Goal: Communication & Community: Share content

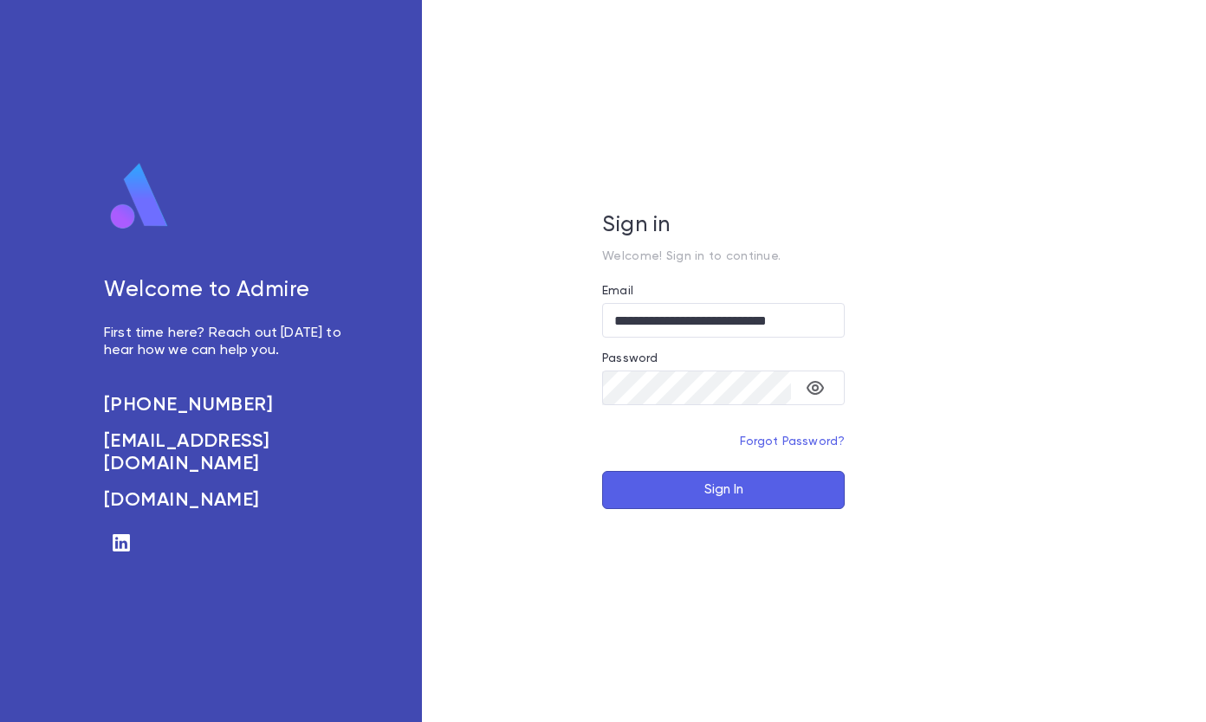
click at [739, 493] on button "Sign In" at bounding box center [723, 490] width 243 height 38
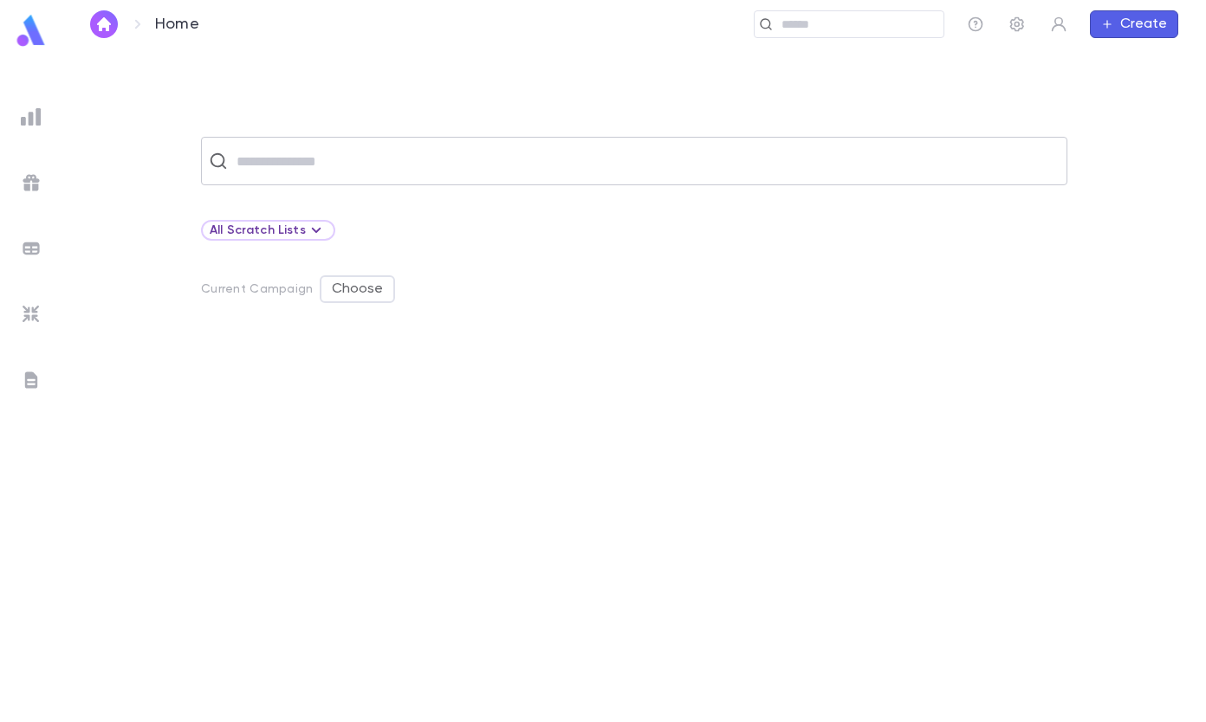
click at [393, 167] on input "text" at bounding box center [645, 161] width 828 height 33
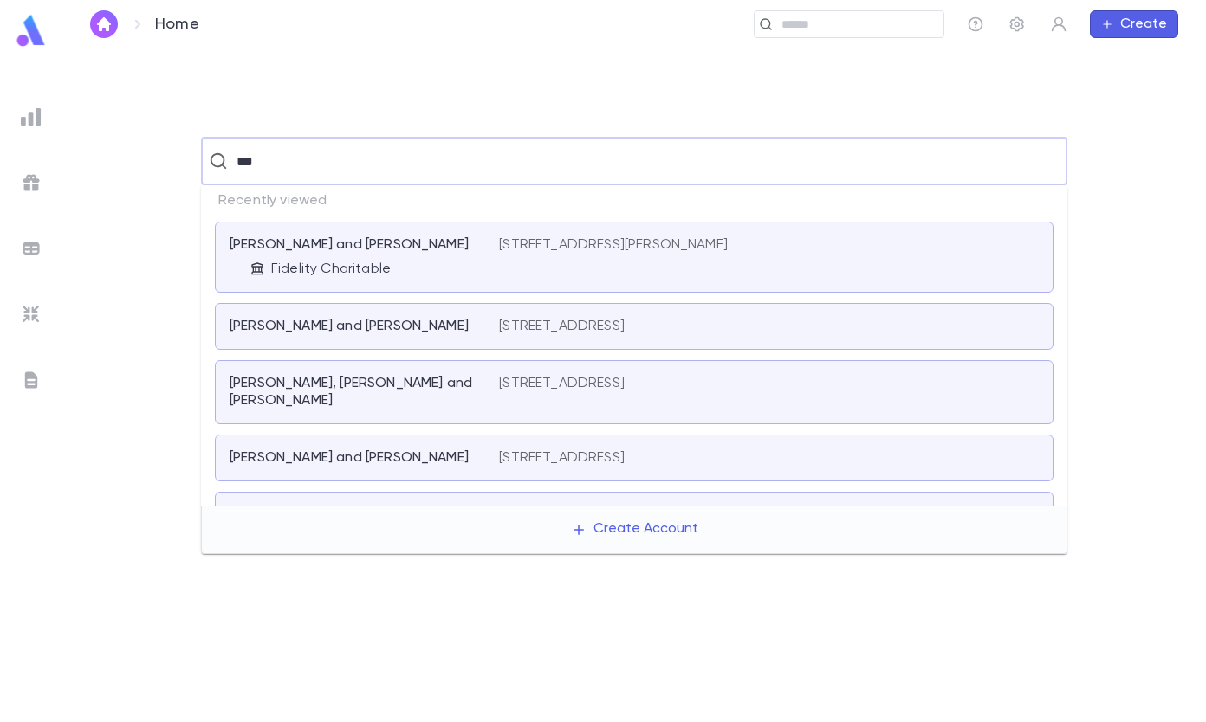
type input "***"
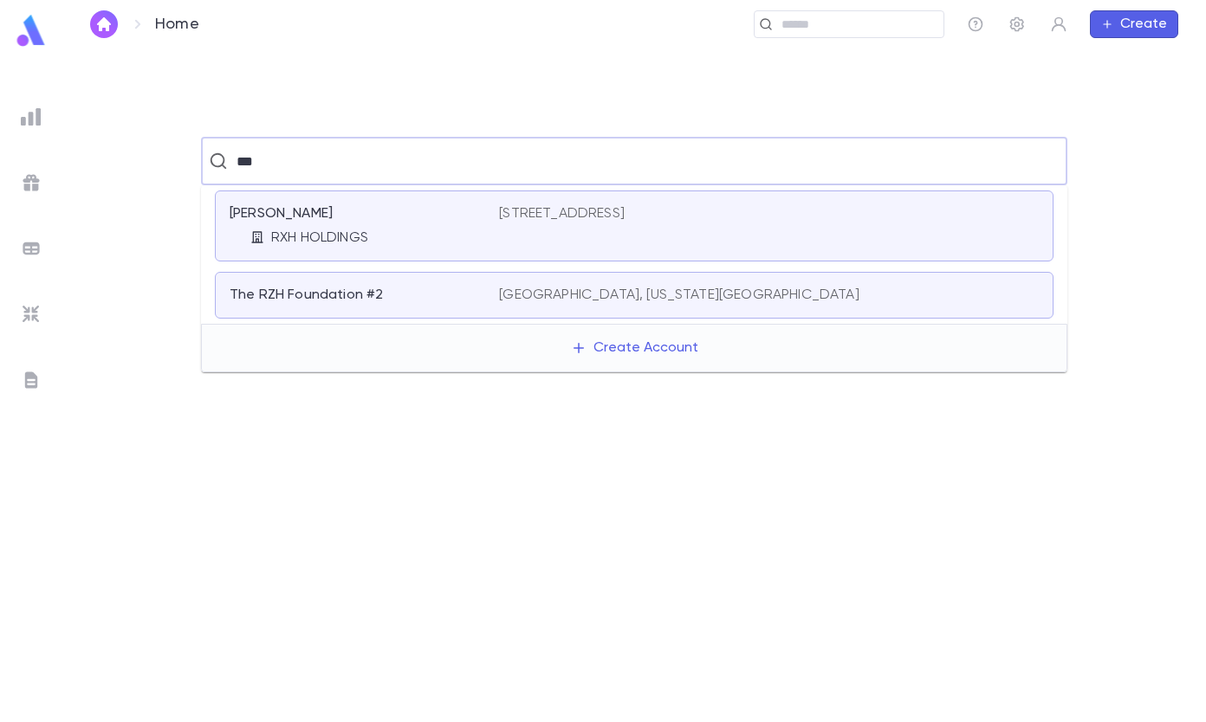
click at [349, 234] on p "RXH HOLDINGS" at bounding box center [319, 238] width 97 height 17
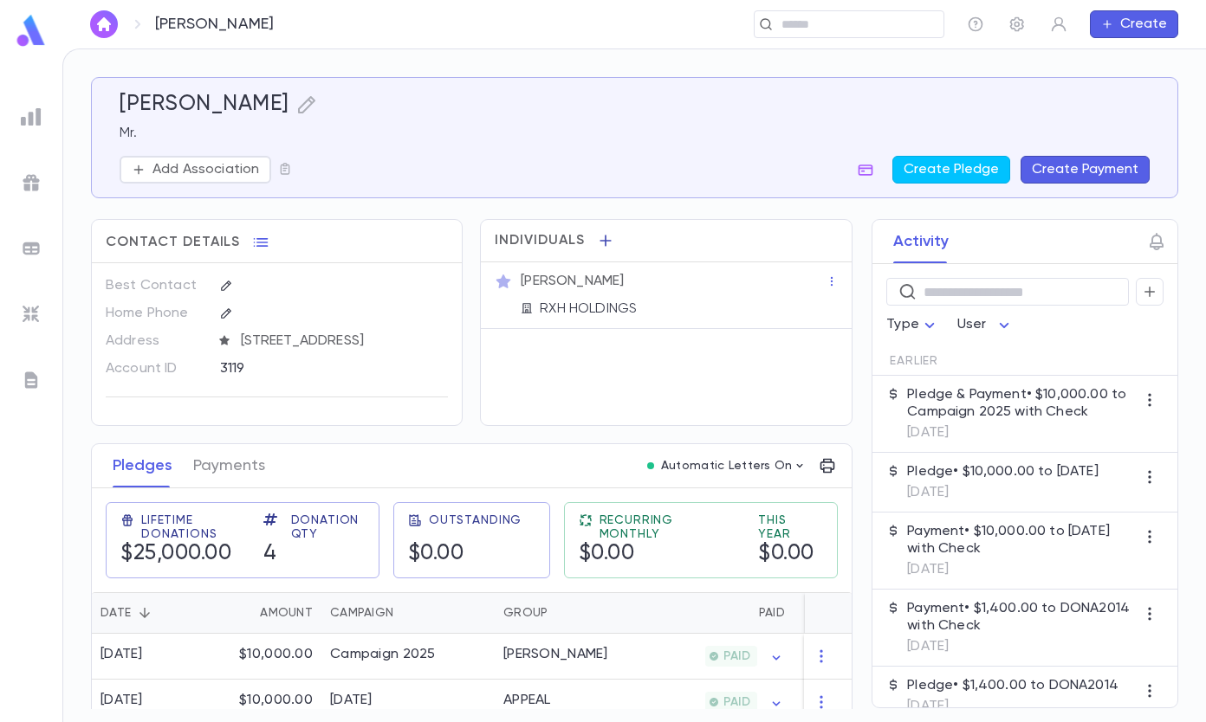
click at [601, 246] on icon "button" at bounding box center [605, 240] width 17 height 17
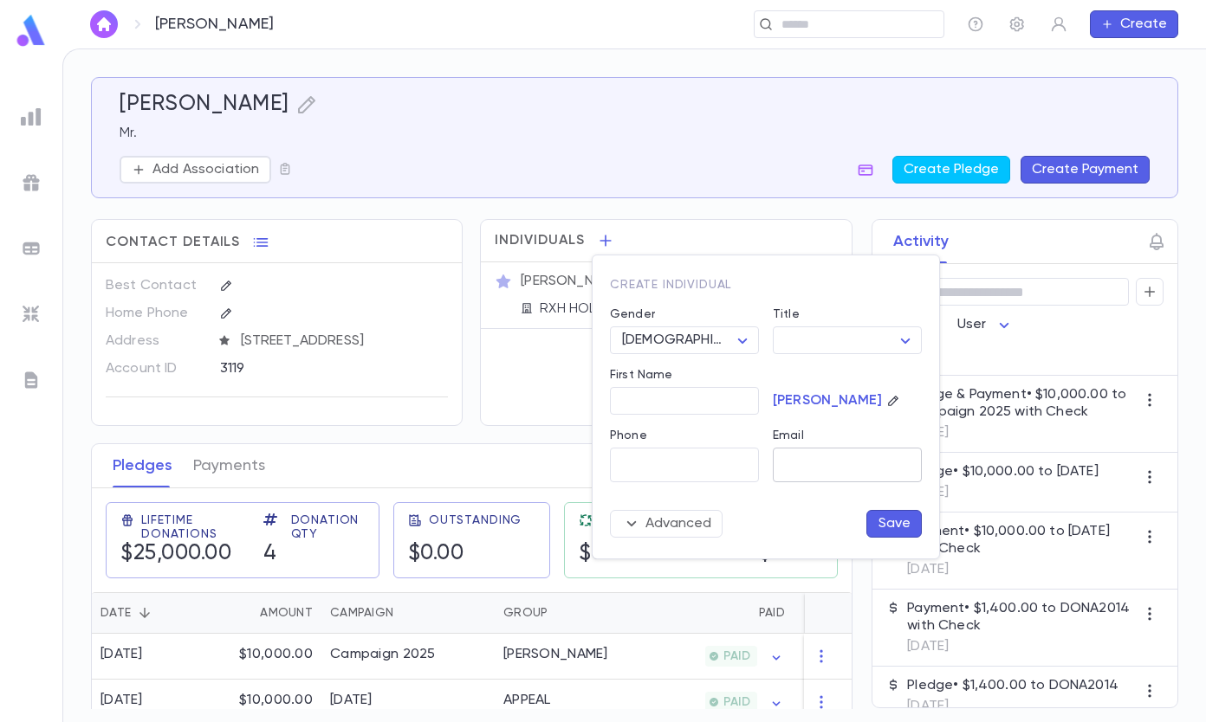
click at [805, 463] on input "Email" at bounding box center [847, 466] width 149 height 34
click at [953, 69] on div at bounding box center [603, 361] width 1206 height 722
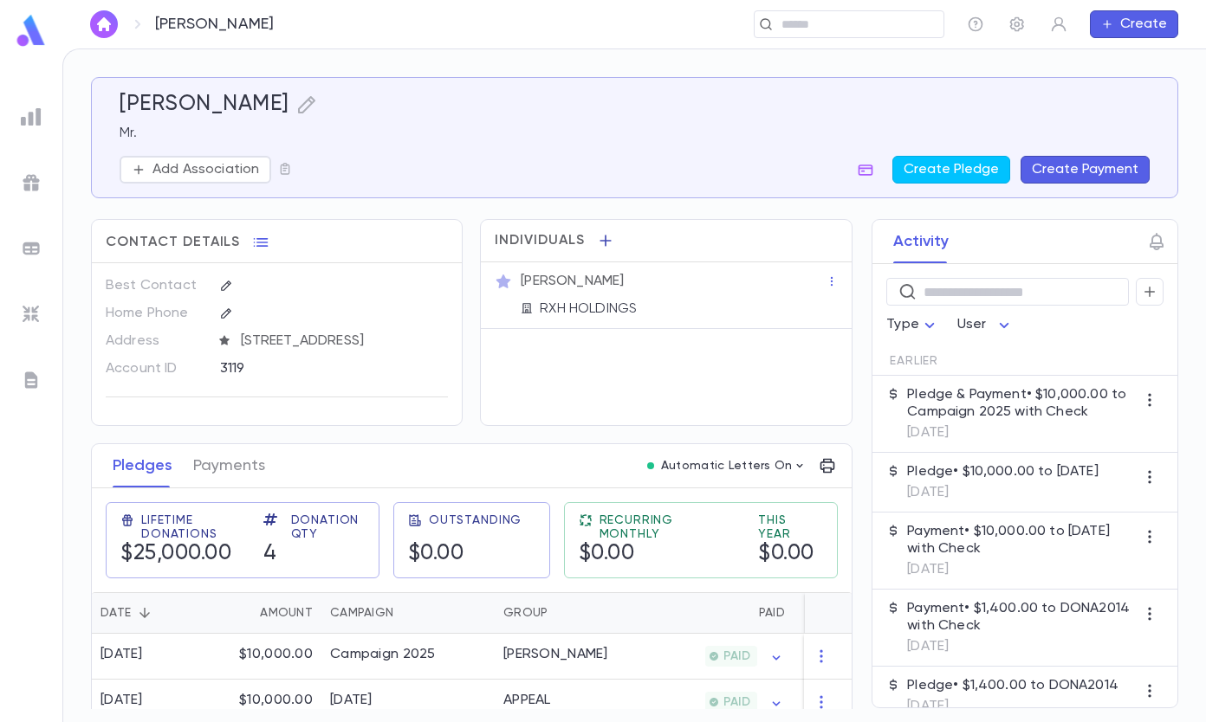
click at [603, 242] on icon "button" at bounding box center [604, 240] width 11 height 11
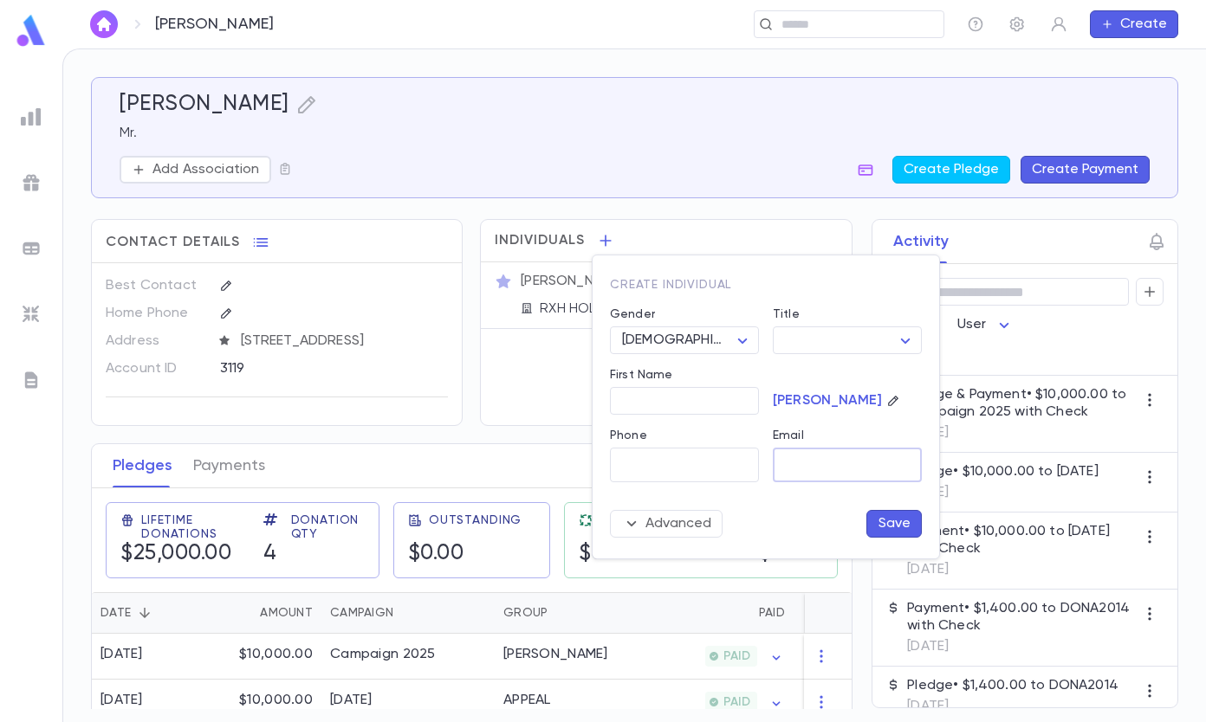
click at [811, 473] on input "Email" at bounding box center [847, 466] width 149 height 34
paste input "**********"
type input "**********"
click at [809, 520] on div "Advanced Save" at bounding box center [766, 524] width 312 height 28
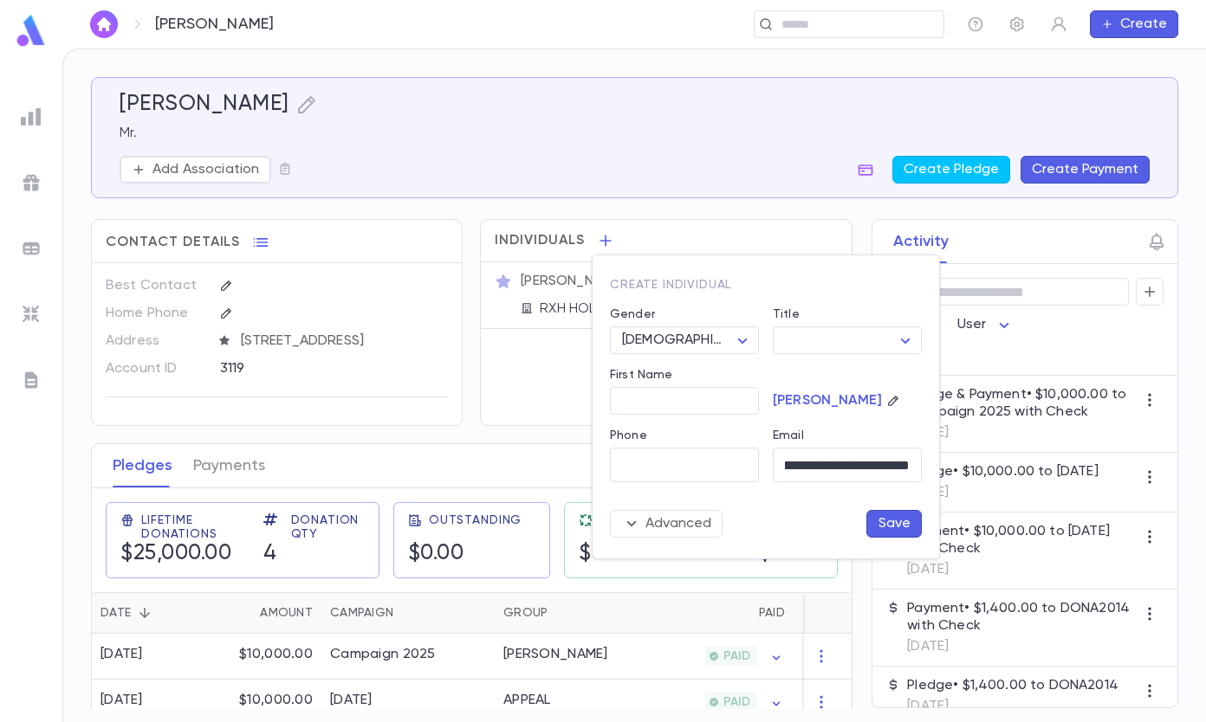
scroll to position [0, 0]
click at [889, 521] on button "Save" at bounding box center [893, 524] width 55 height 28
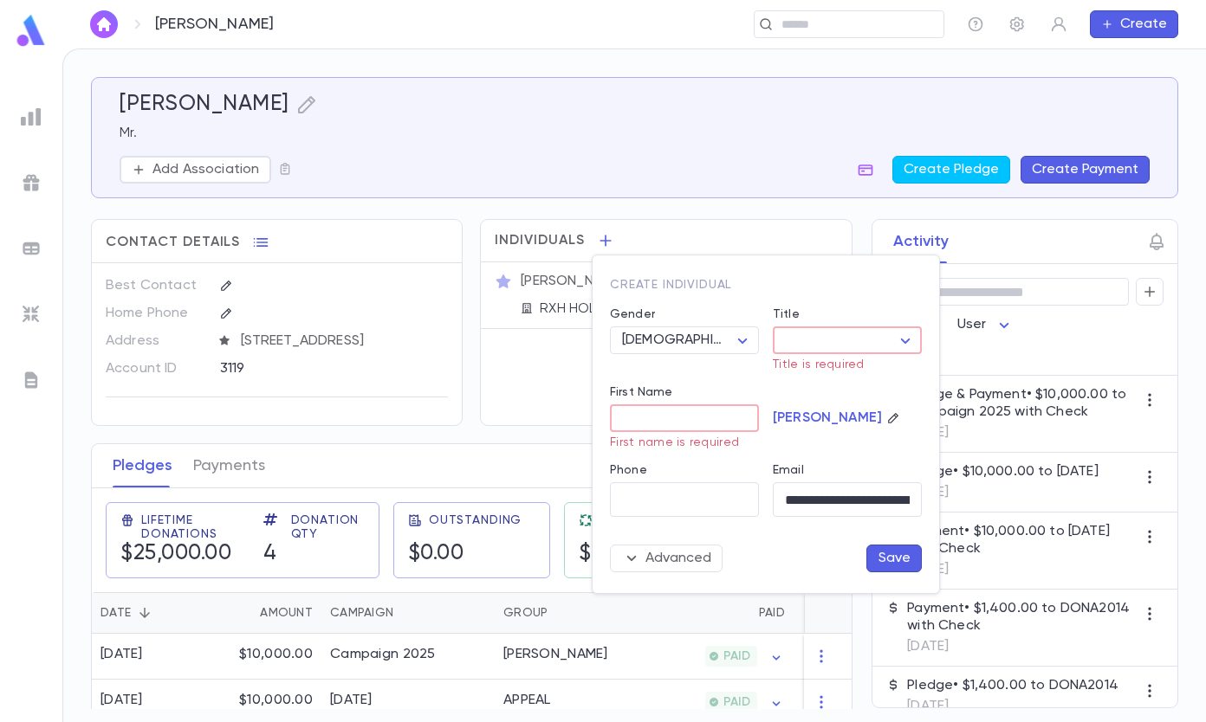
click at [813, 336] on body "[PERSON_NAME] ​ Create [PERSON_NAME] Mr. Add Association Create Pledge Create P…" at bounding box center [603, 386] width 1206 height 674
click at [825, 375] on span "Mr." at bounding box center [865, 373] width 148 height 17
type input "***"
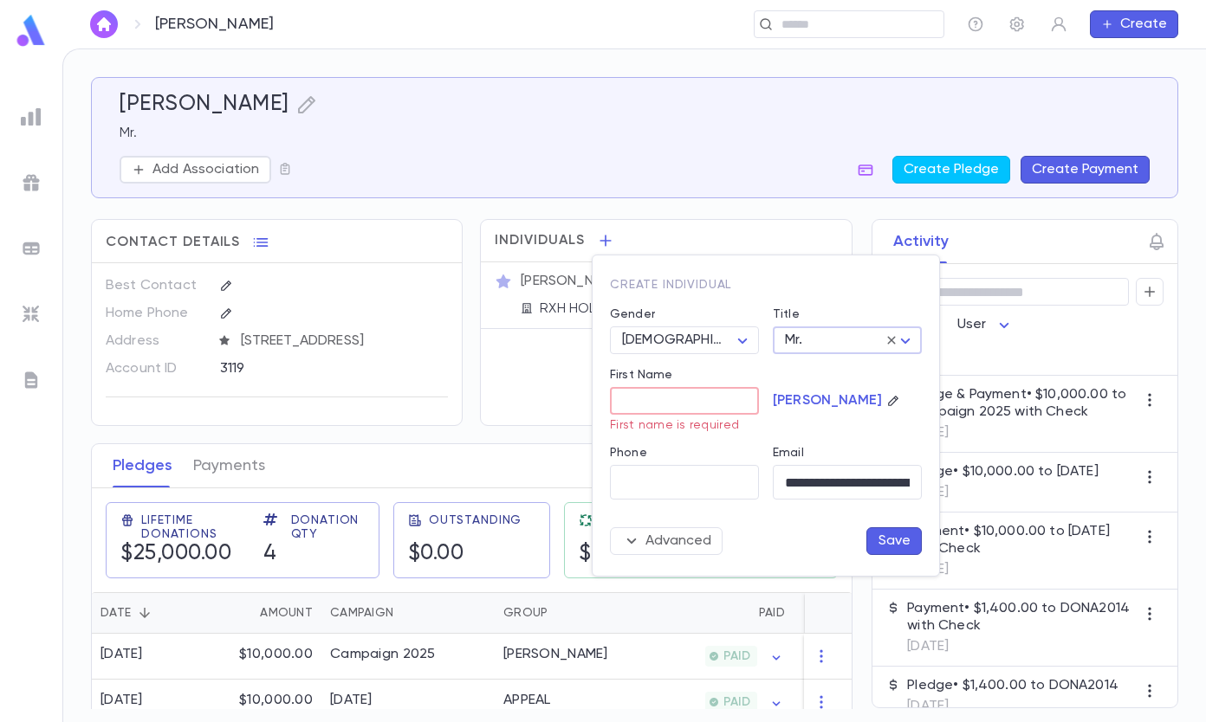
click at [652, 408] on input "First Name" at bounding box center [684, 401] width 149 height 27
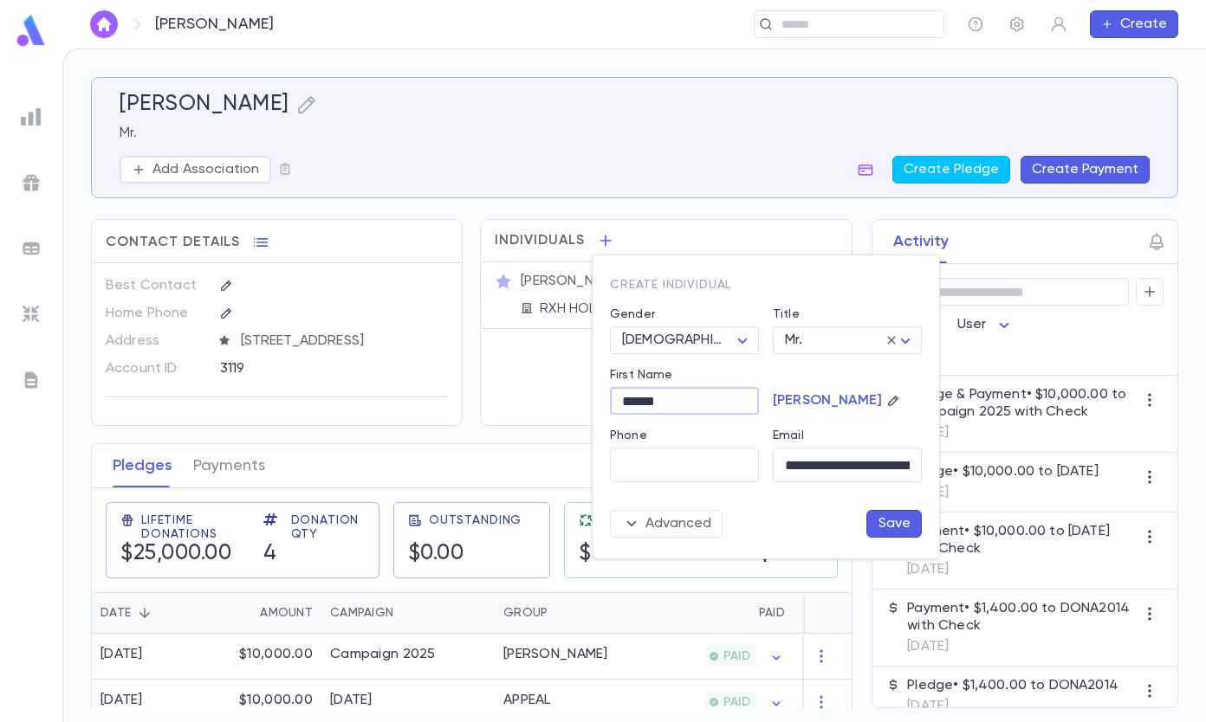
type input "******"
click at [898, 521] on button "Save" at bounding box center [893, 524] width 55 height 28
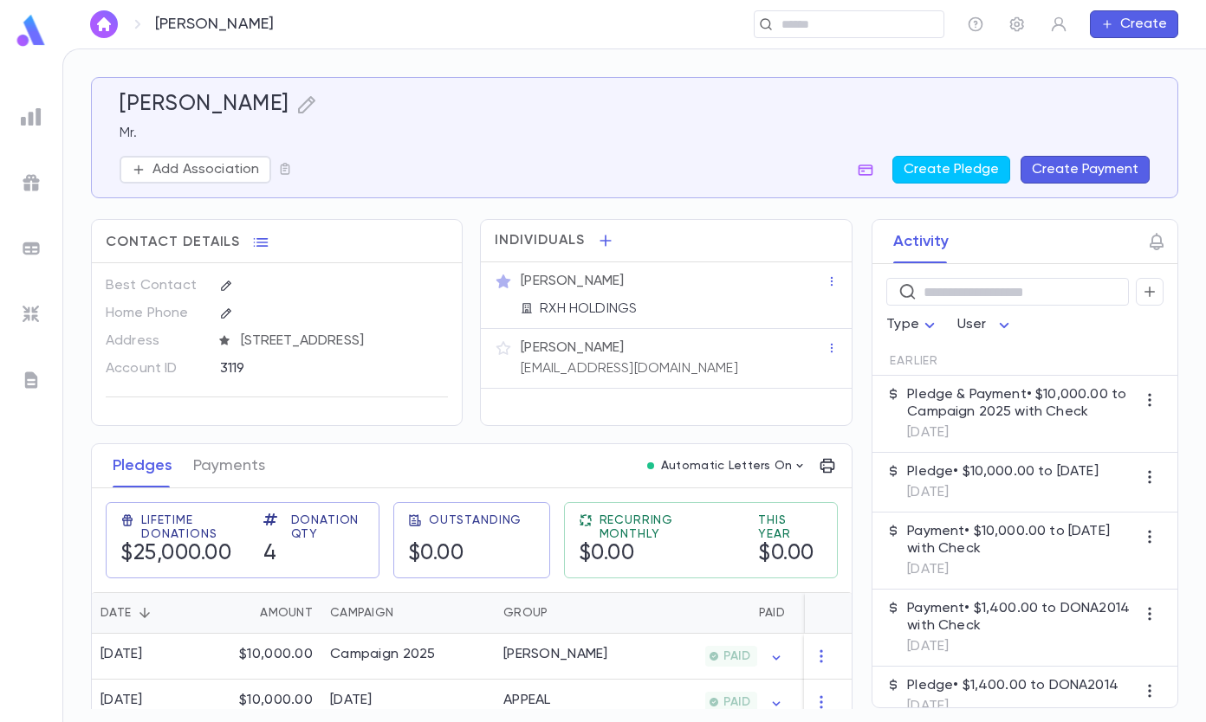
click at [585, 284] on p "[PERSON_NAME]" at bounding box center [572, 281] width 103 height 17
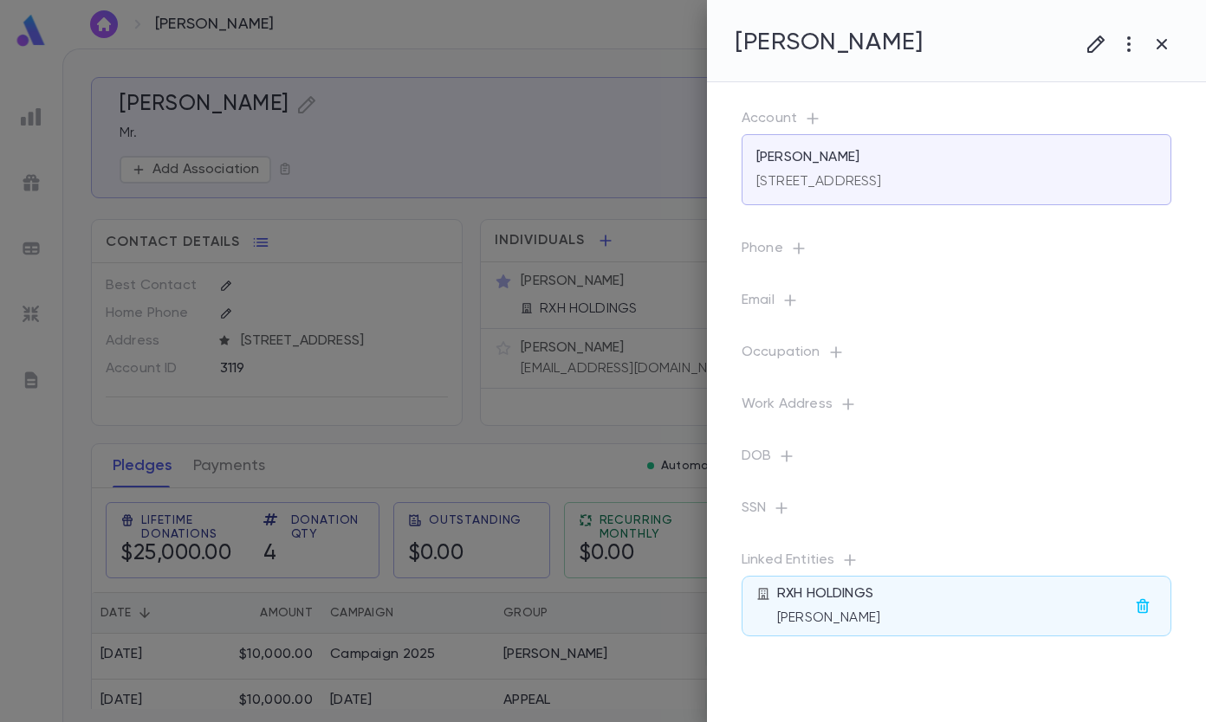
click at [648, 162] on div at bounding box center [603, 361] width 1206 height 722
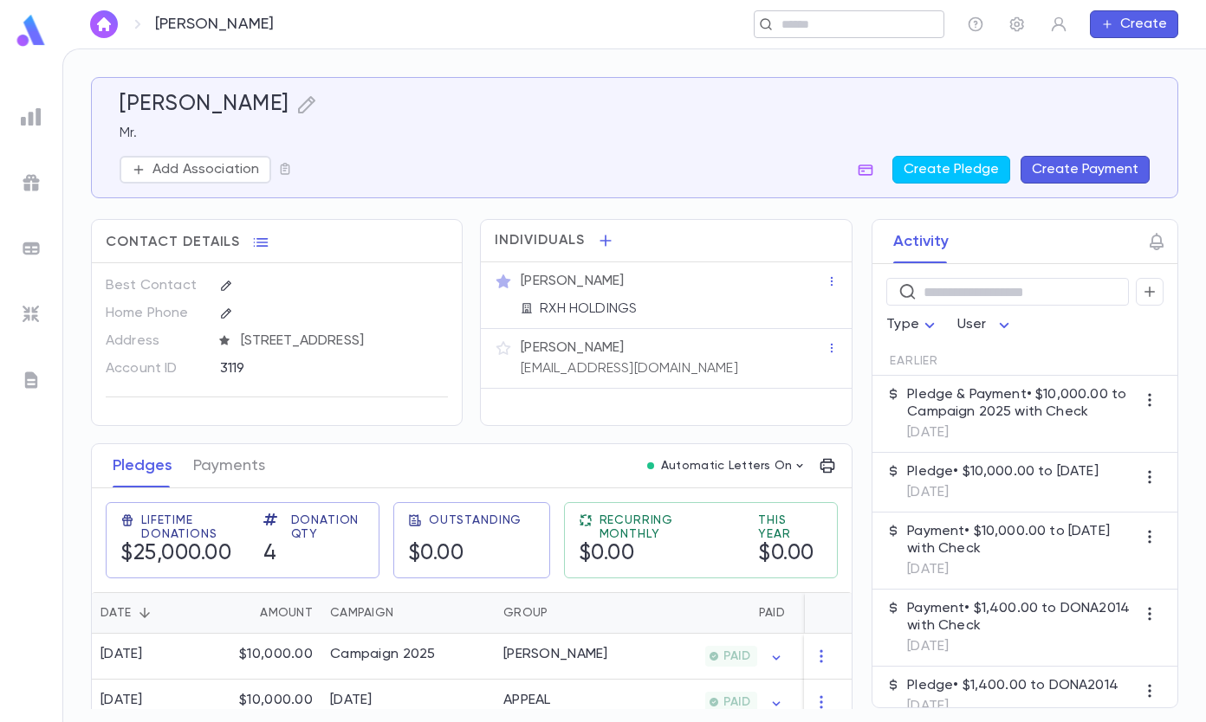
click at [795, 29] on input "text" at bounding box center [856, 24] width 160 height 16
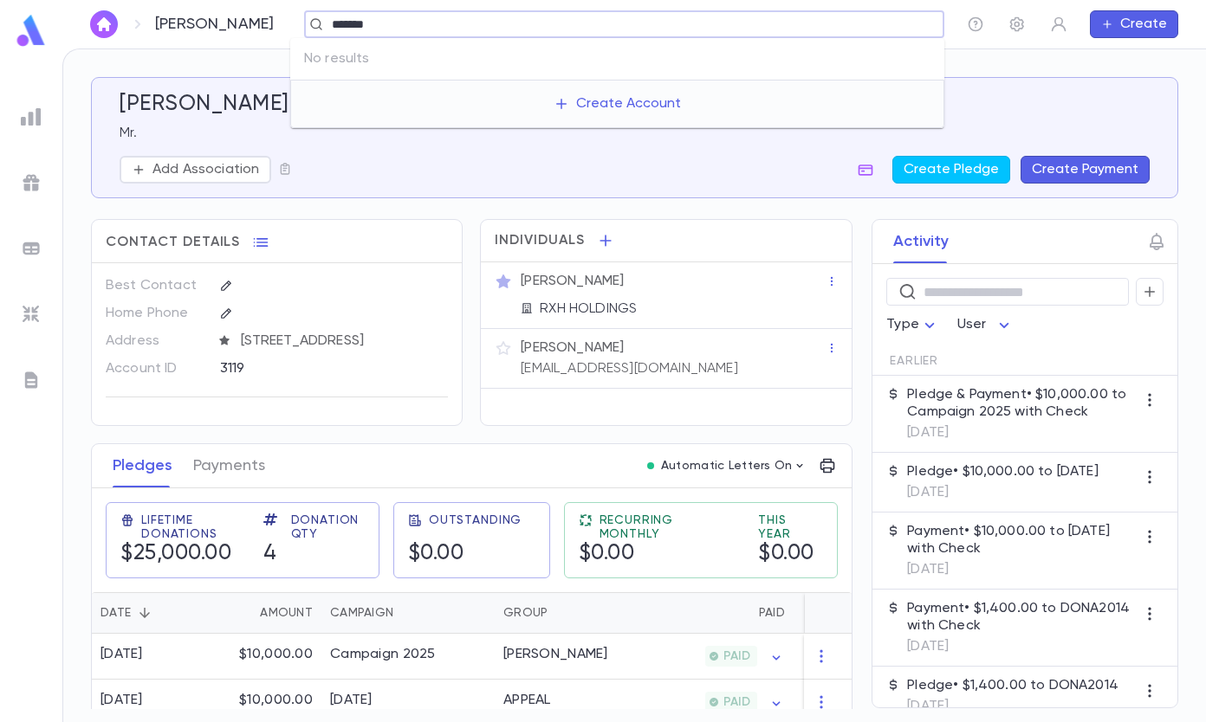
click at [398, 22] on input "*******" at bounding box center [619, 24] width 584 height 16
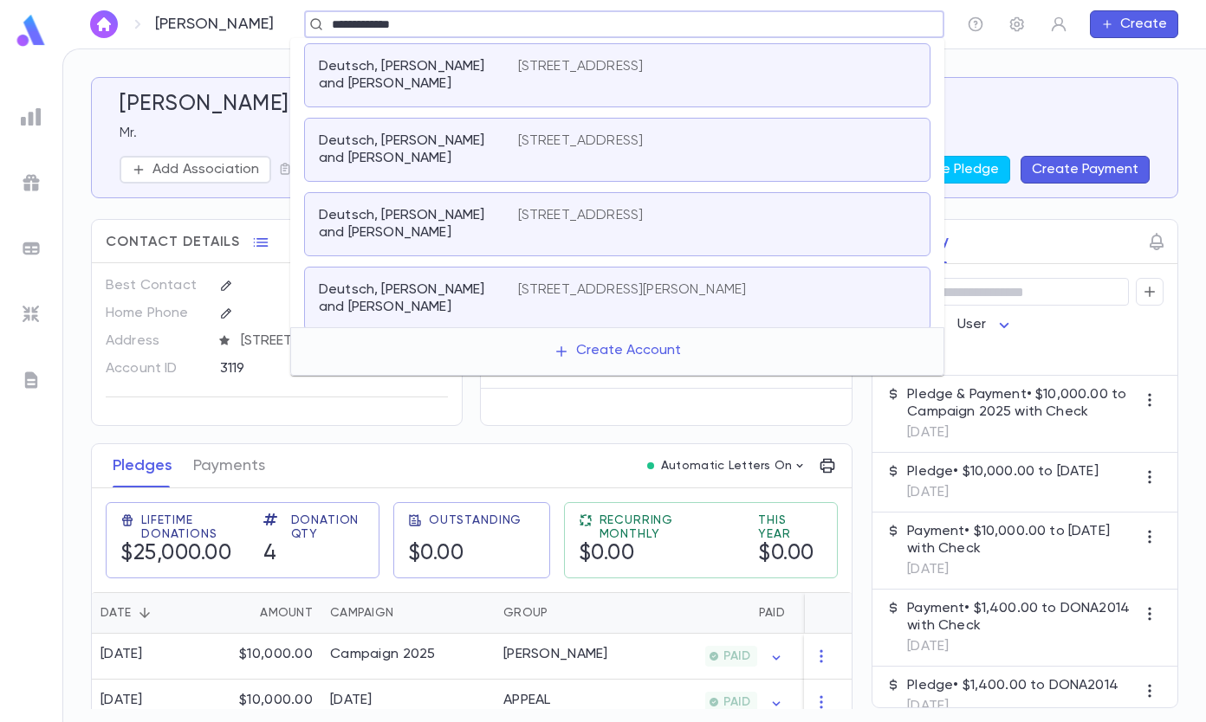
type input "**********"
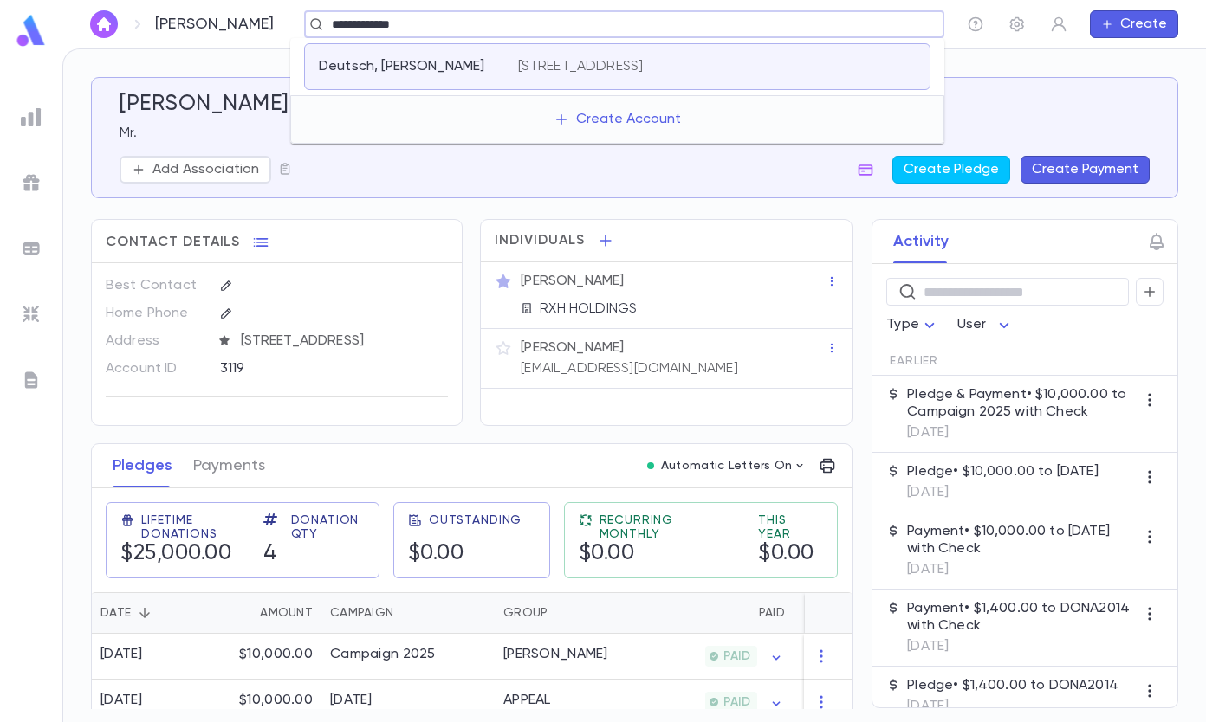
click at [456, 65] on div "Deutsch, [PERSON_NAME]" at bounding box center [408, 66] width 178 height 17
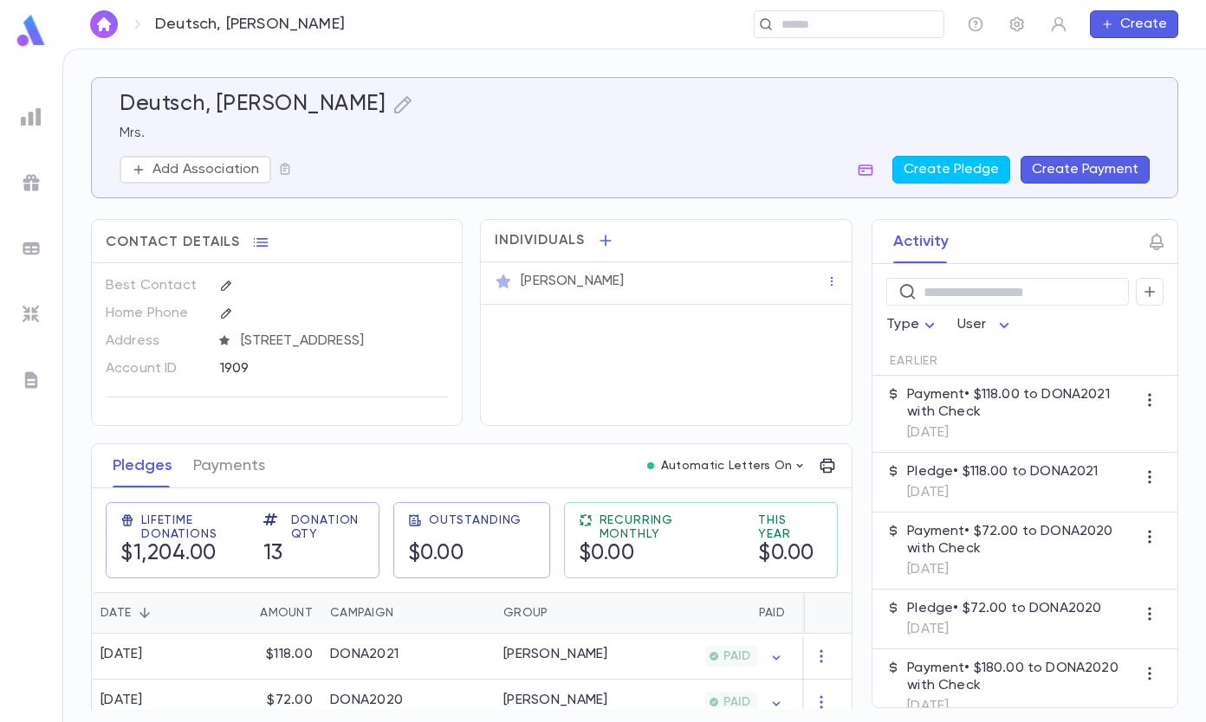
click at [1048, 177] on button "Create Payment" at bounding box center [1084, 170] width 129 height 28
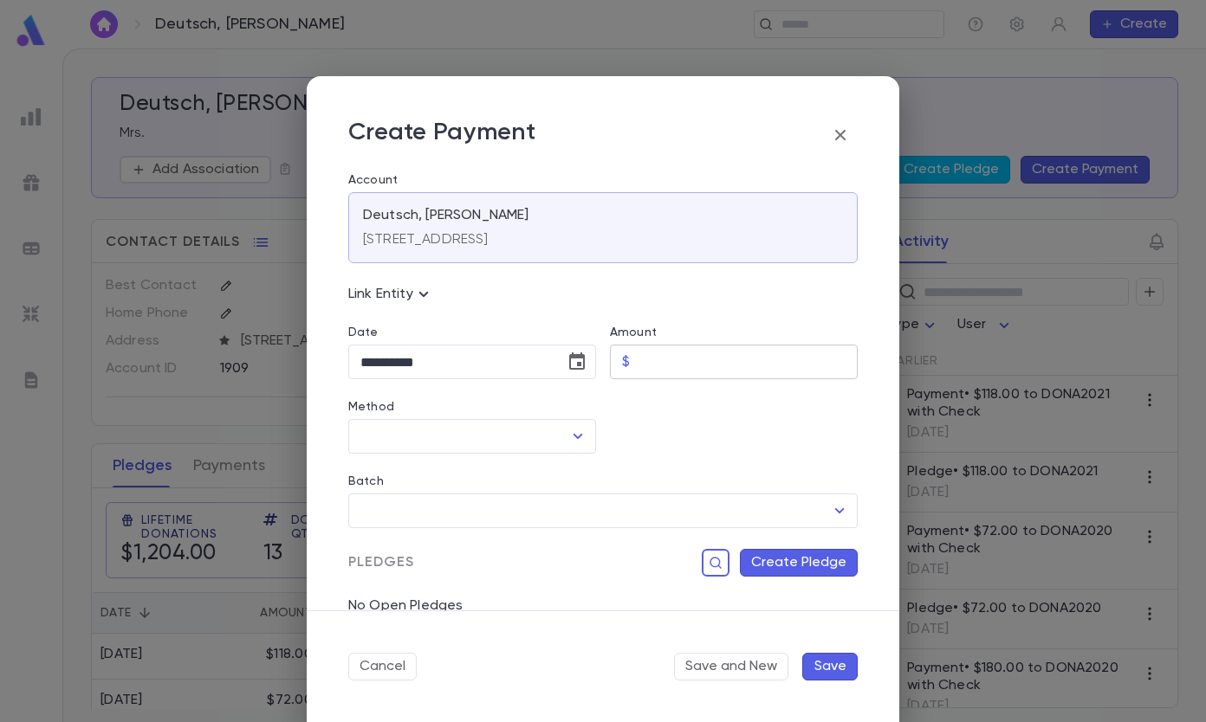
click at [669, 369] on input "Amount" at bounding box center [747, 363] width 221 height 34
type input "******"
click at [461, 449] on input "Method" at bounding box center [459, 436] width 206 height 33
click at [419, 531] on li "Credit Card" at bounding box center [470, 530] width 244 height 28
type input "**********"
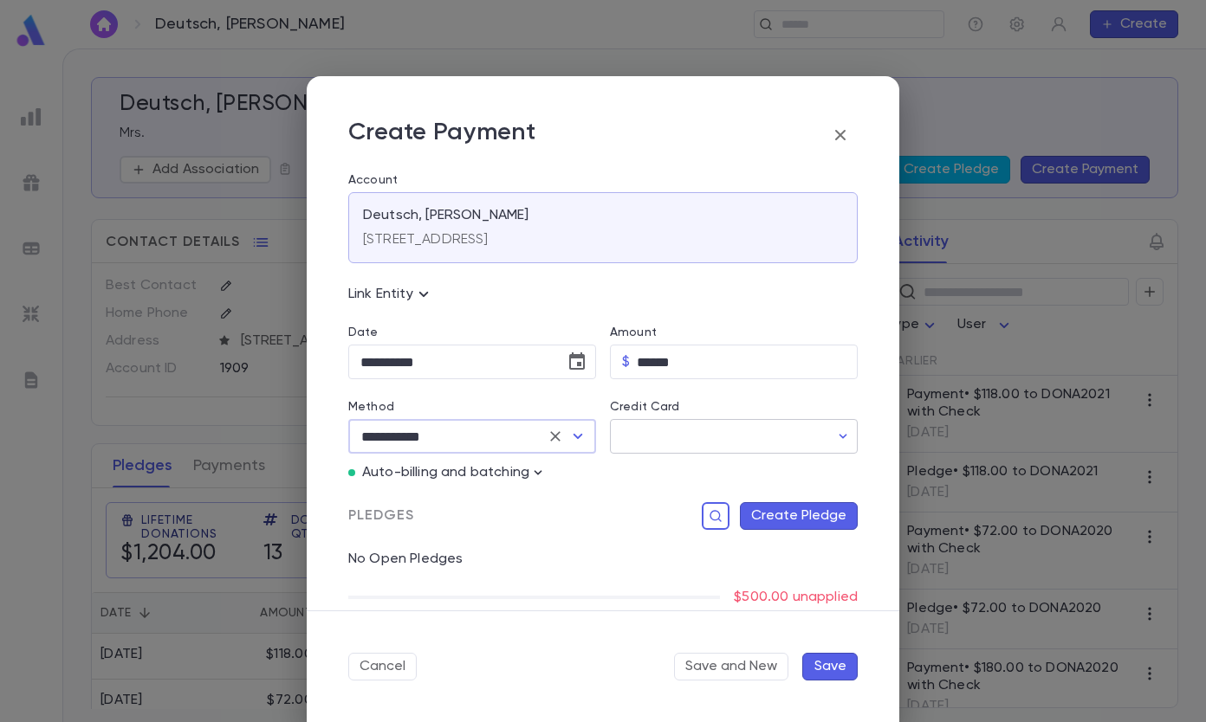
click at [661, 432] on input "Credit Card" at bounding box center [719, 437] width 219 height 34
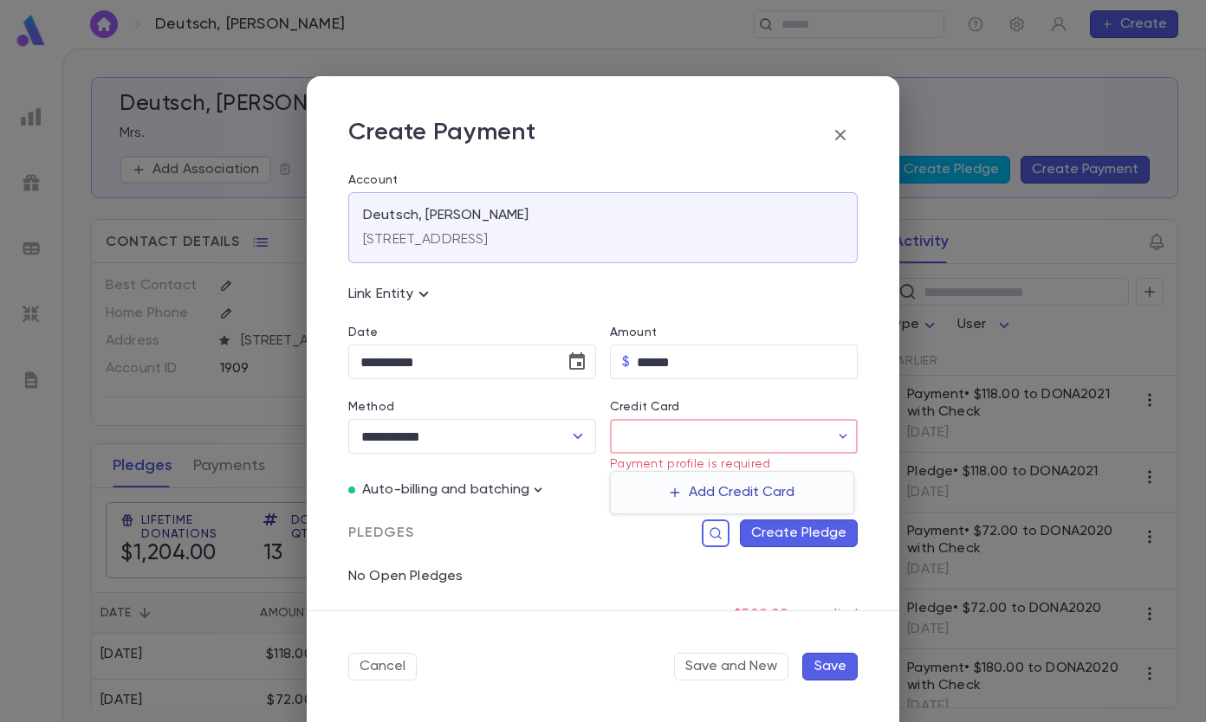
click at [691, 488] on button "Add Credit Card" at bounding box center [732, 493] width 146 height 28
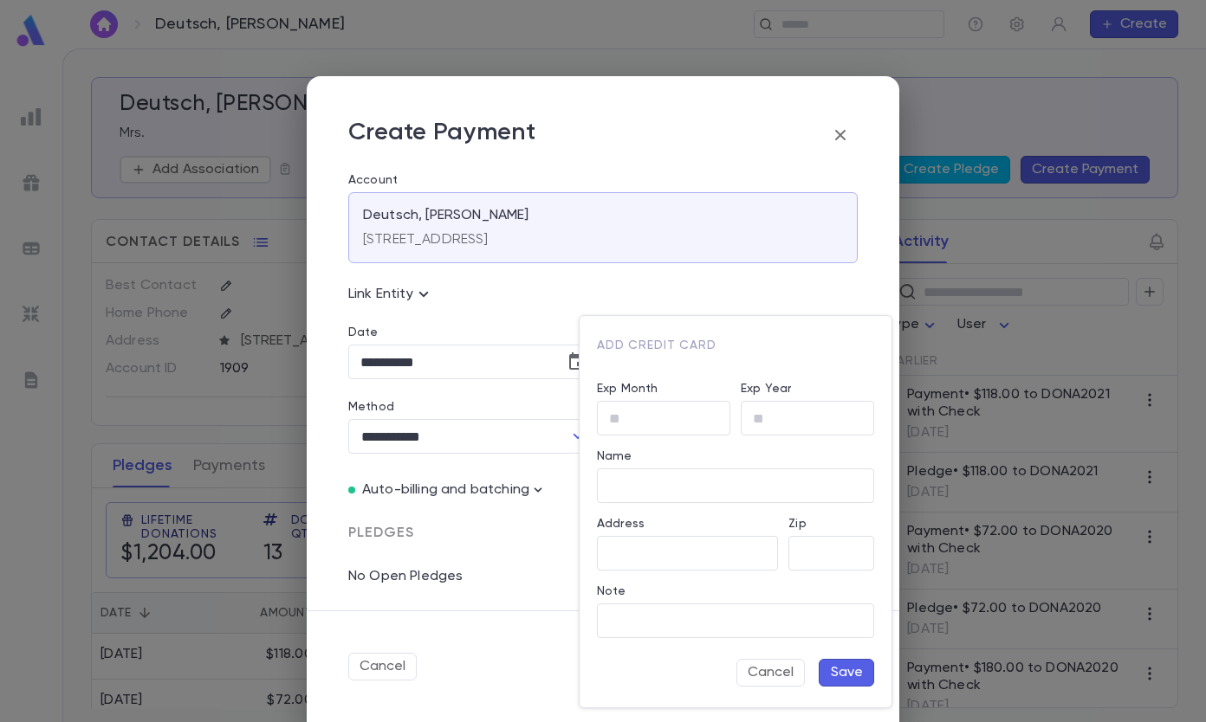
type input "**********"
type input "*****"
click at [761, 321] on p "Credit Card Number" at bounding box center [735, 321] width 277 height 14
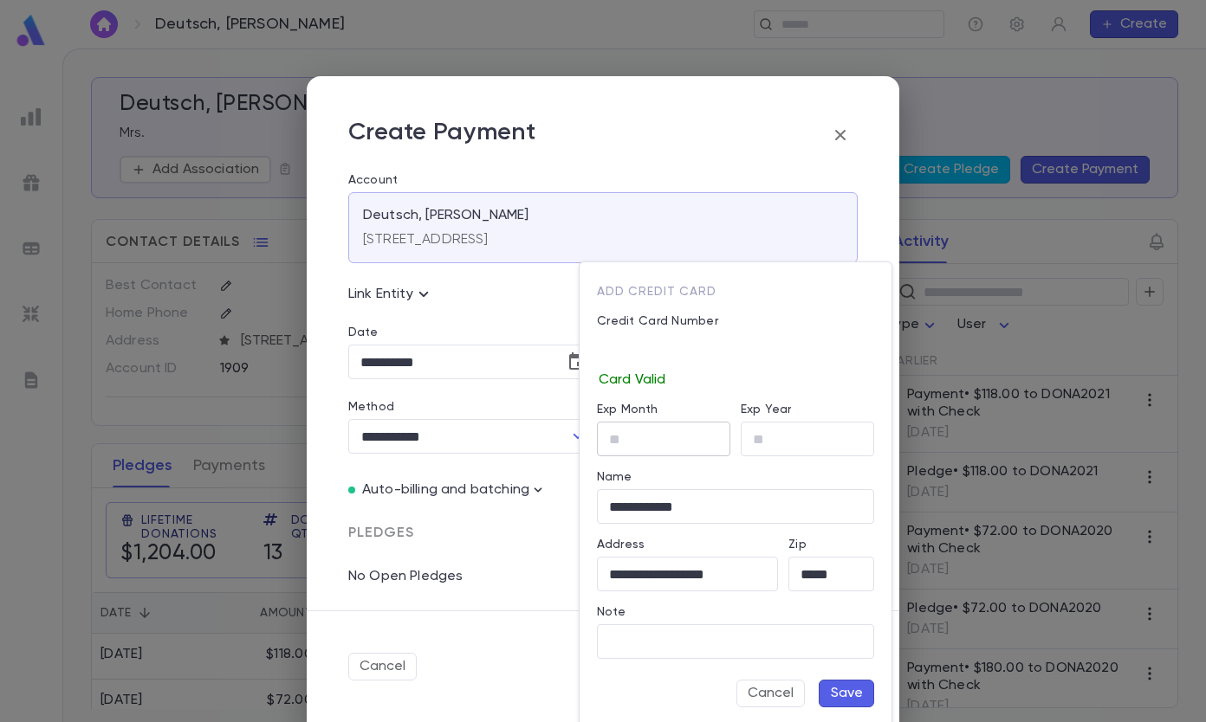
click at [650, 437] on input "Exp Month" at bounding box center [663, 440] width 133 height 34
type input "**"
click at [832, 685] on button "Save" at bounding box center [845, 694] width 55 height 28
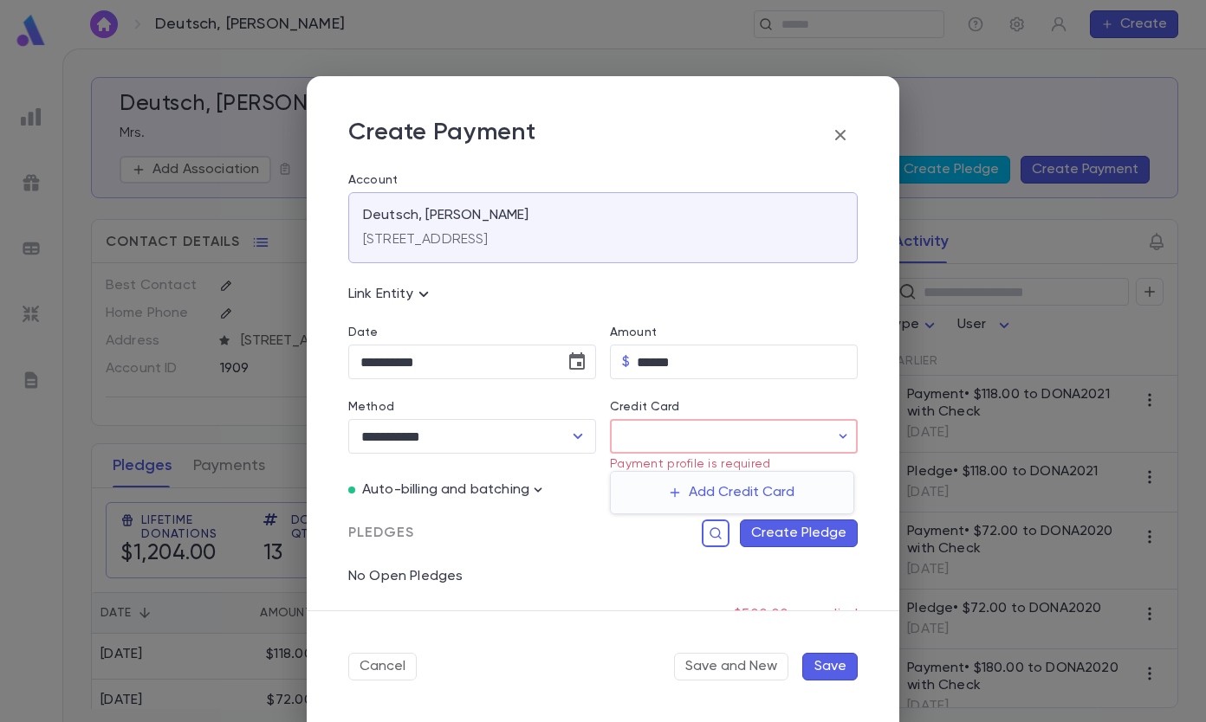
type input "********"
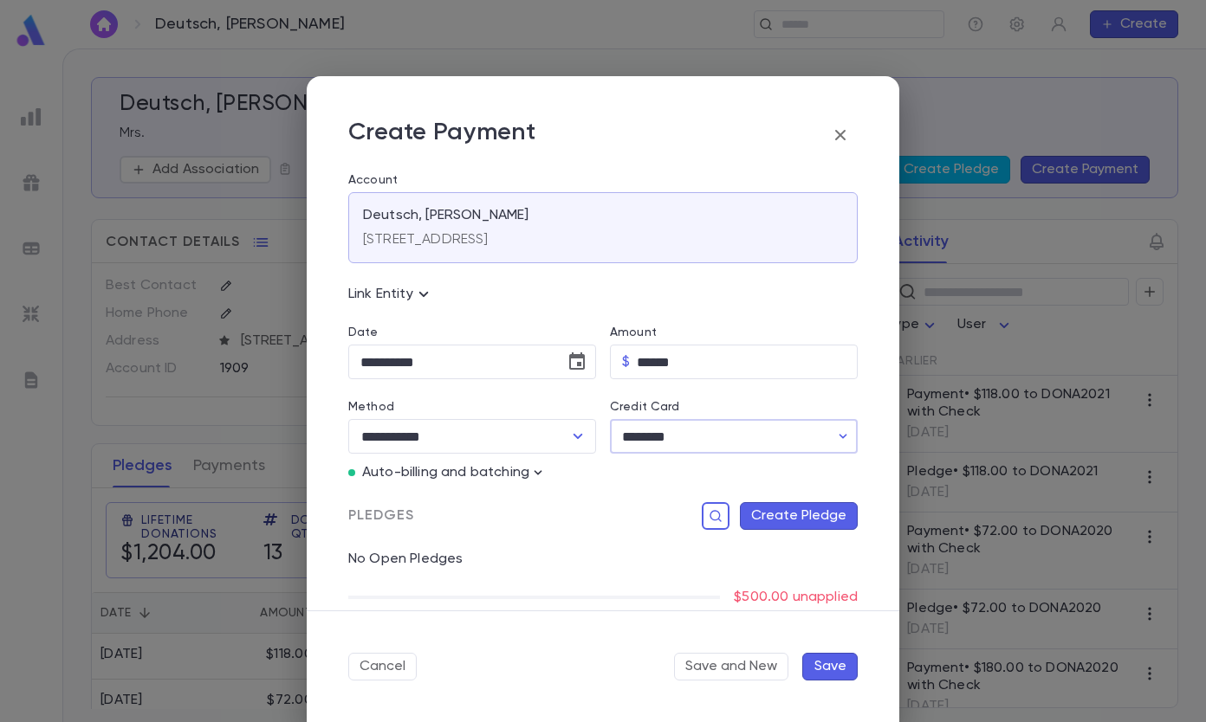
scroll to position [3, 0]
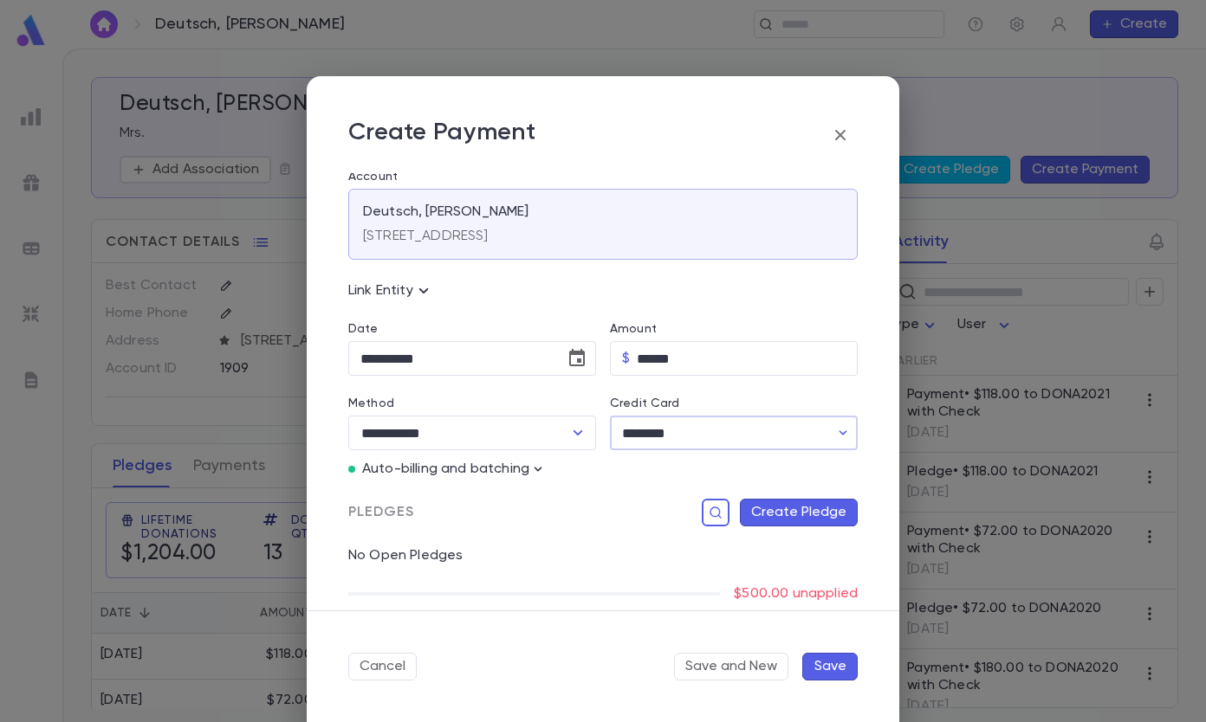
click at [769, 510] on button "Create Pledge" at bounding box center [799, 513] width 118 height 28
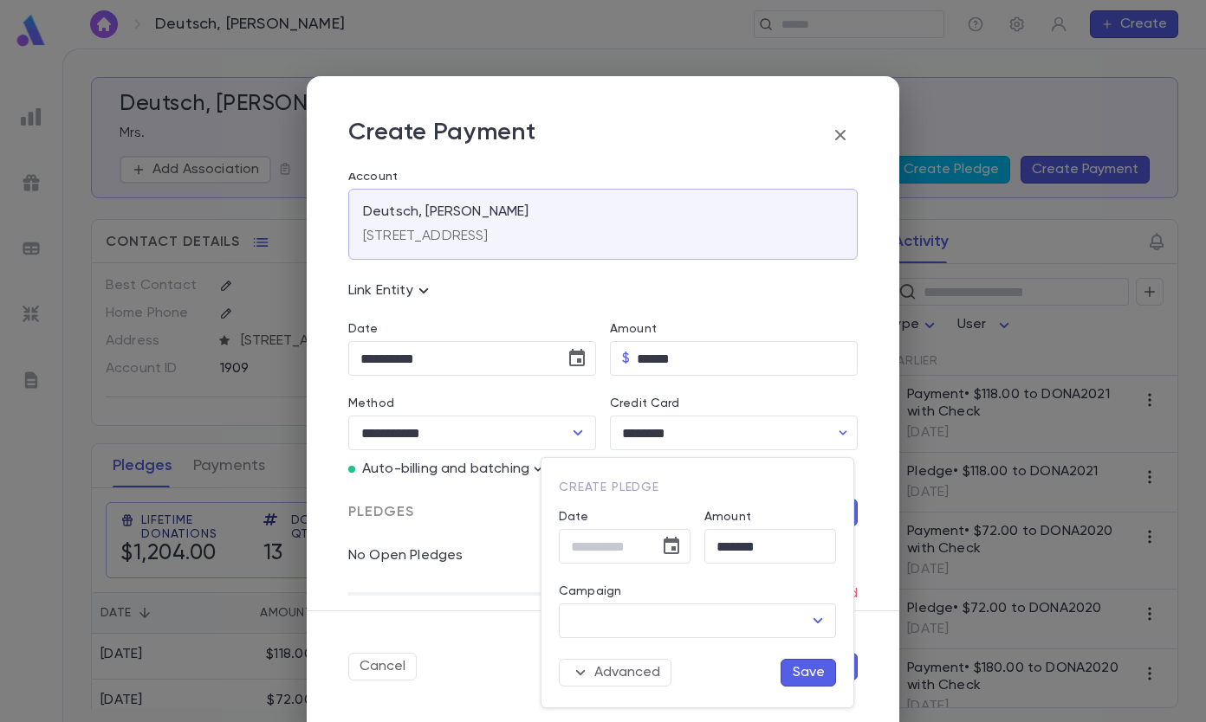
type input "**********"
click at [628, 620] on input "Campaign" at bounding box center [684, 621] width 236 height 33
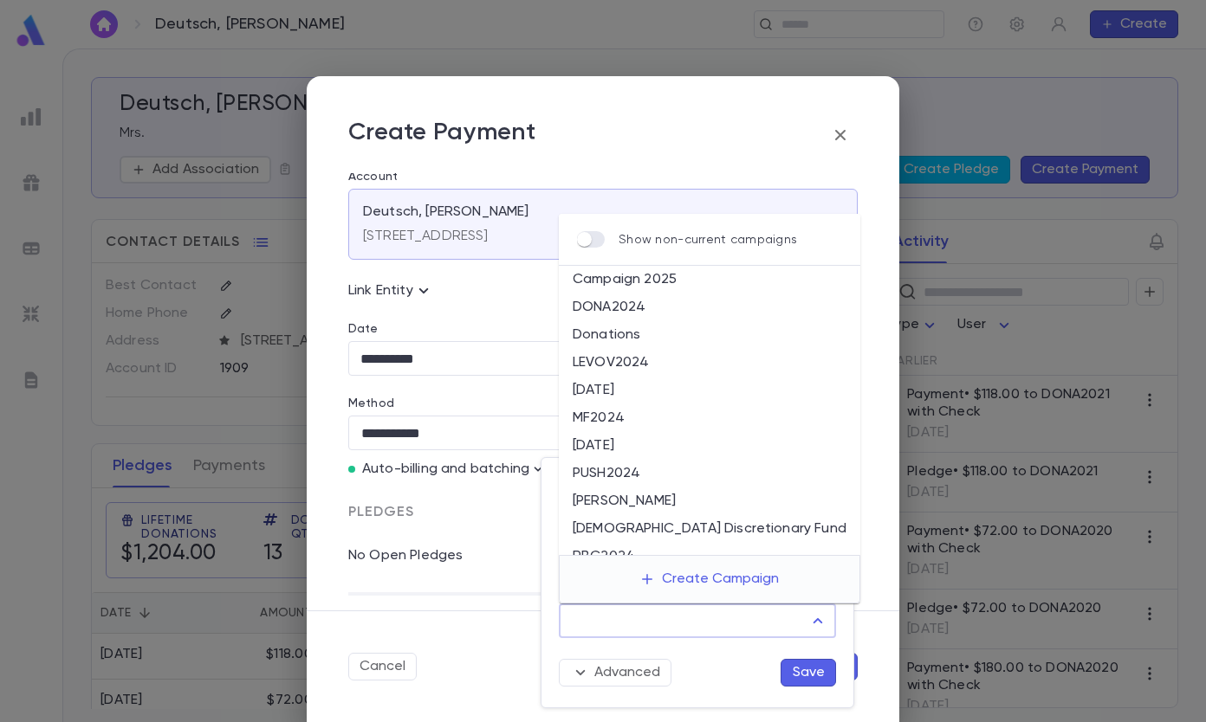
click at [628, 620] on input "Campaign" at bounding box center [684, 621] width 236 height 33
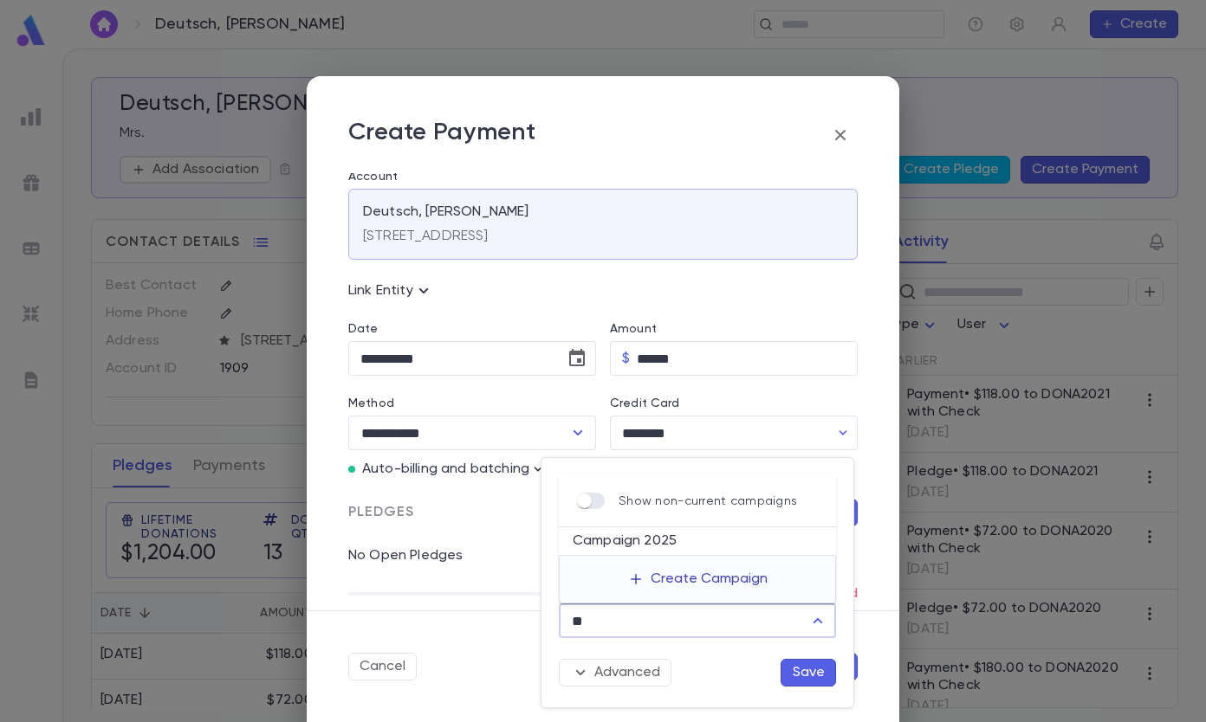
type input "*"
click at [634, 546] on li "Donations" at bounding box center [697, 541] width 277 height 28
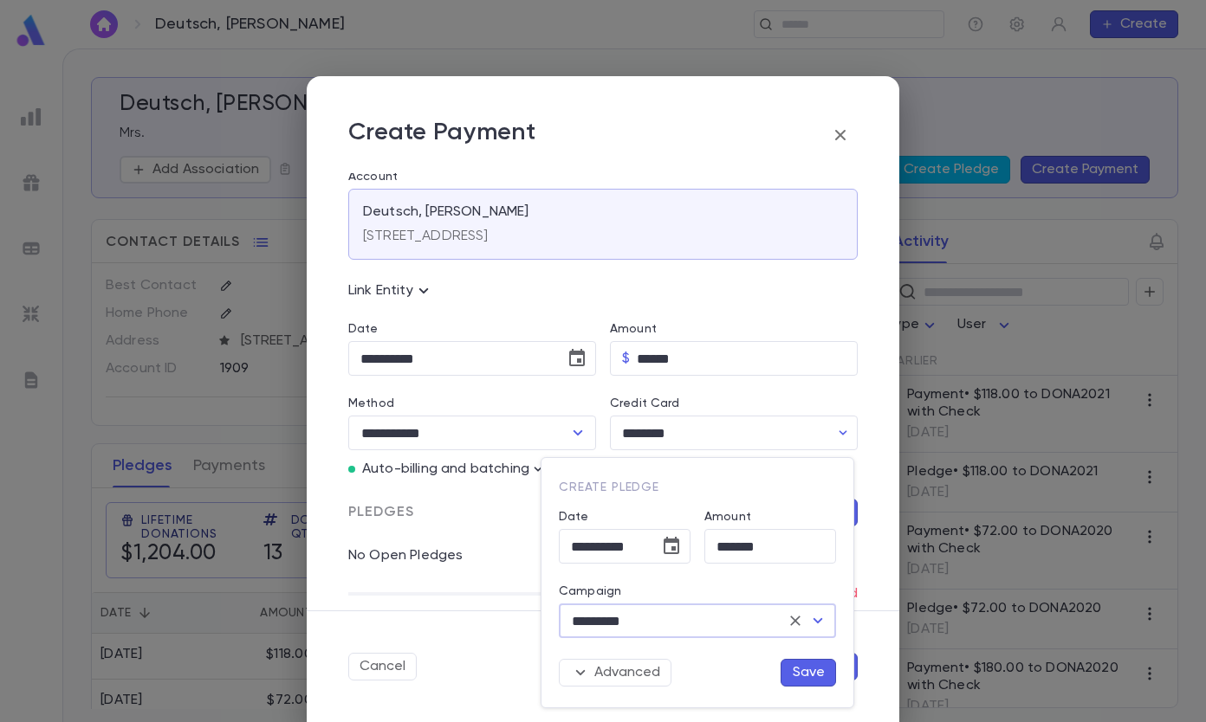
type input "*********"
click at [804, 673] on button "Save" at bounding box center [807, 673] width 55 height 28
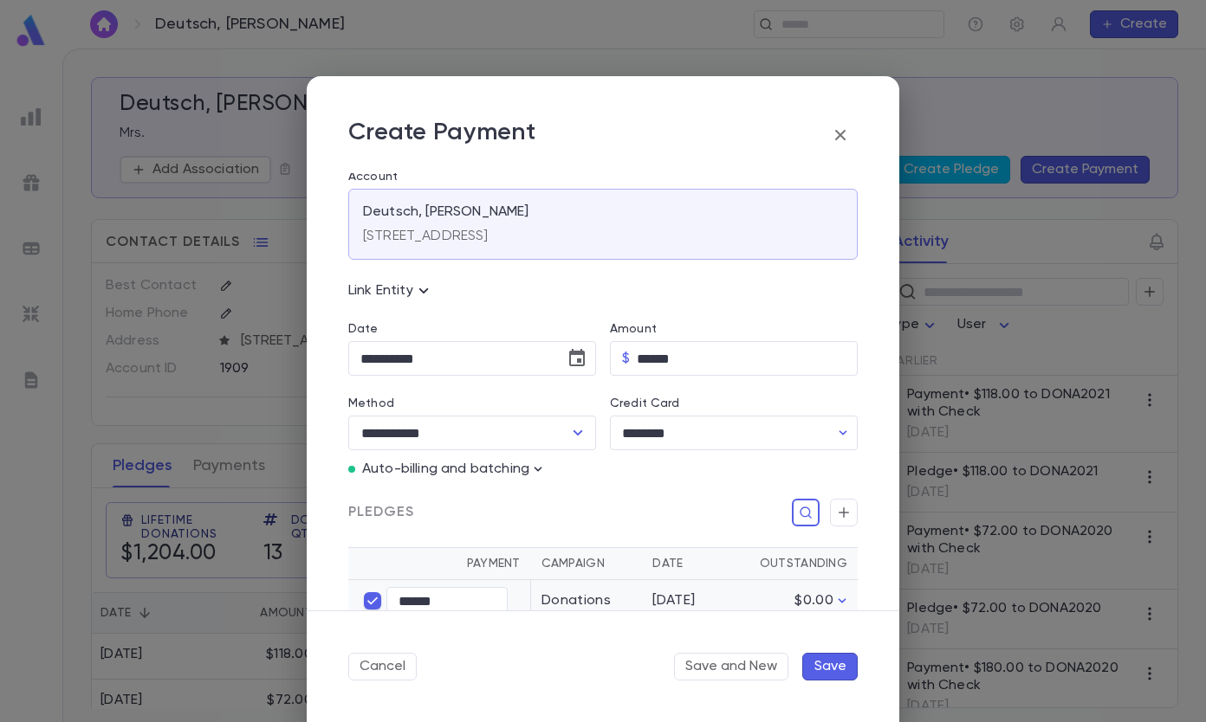
scroll to position [192, 0]
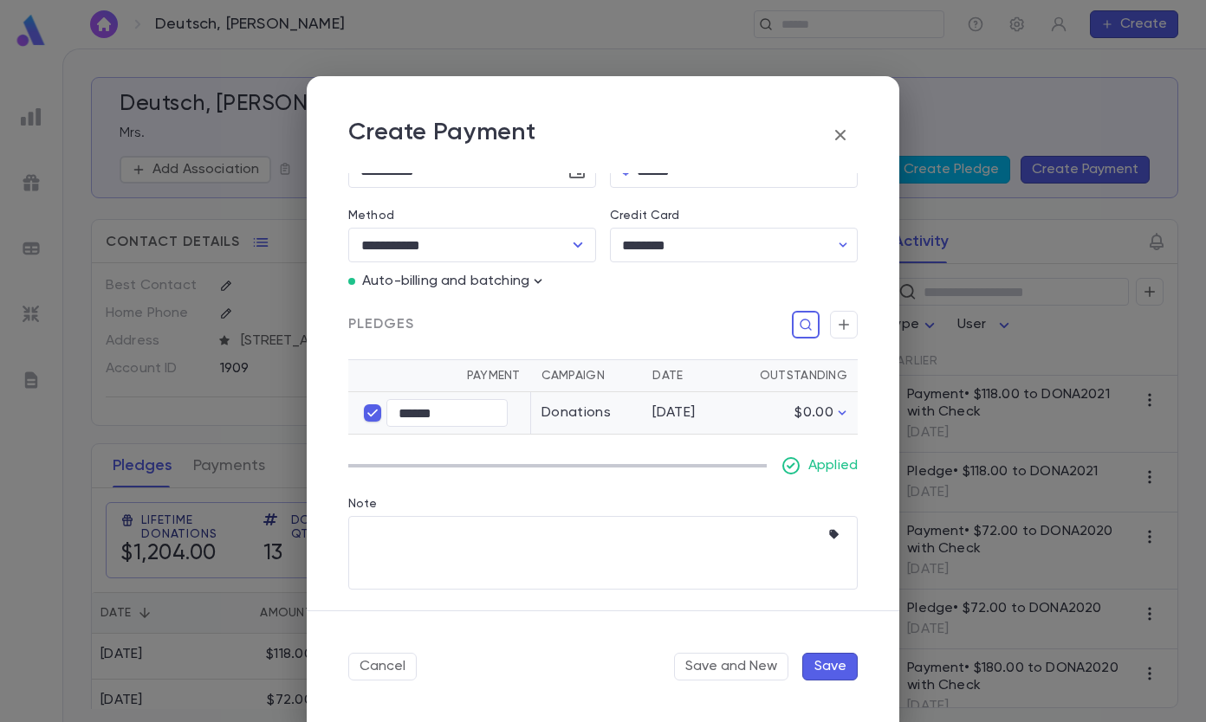
click at [816, 652] on div "Cancel Save and New Save" at bounding box center [603, 667] width 592 height 112
click at [822, 663] on button "Save" at bounding box center [829, 667] width 55 height 28
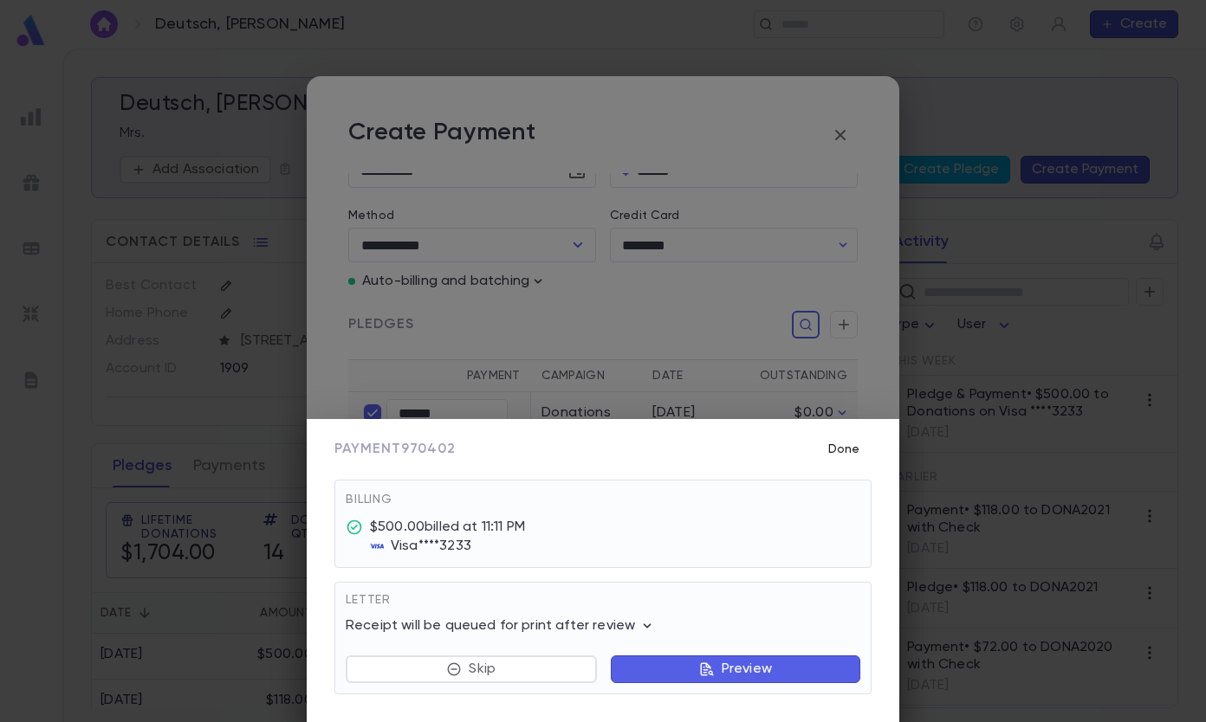
click at [838, 443] on button "Done" at bounding box center [843, 449] width 55 height 33
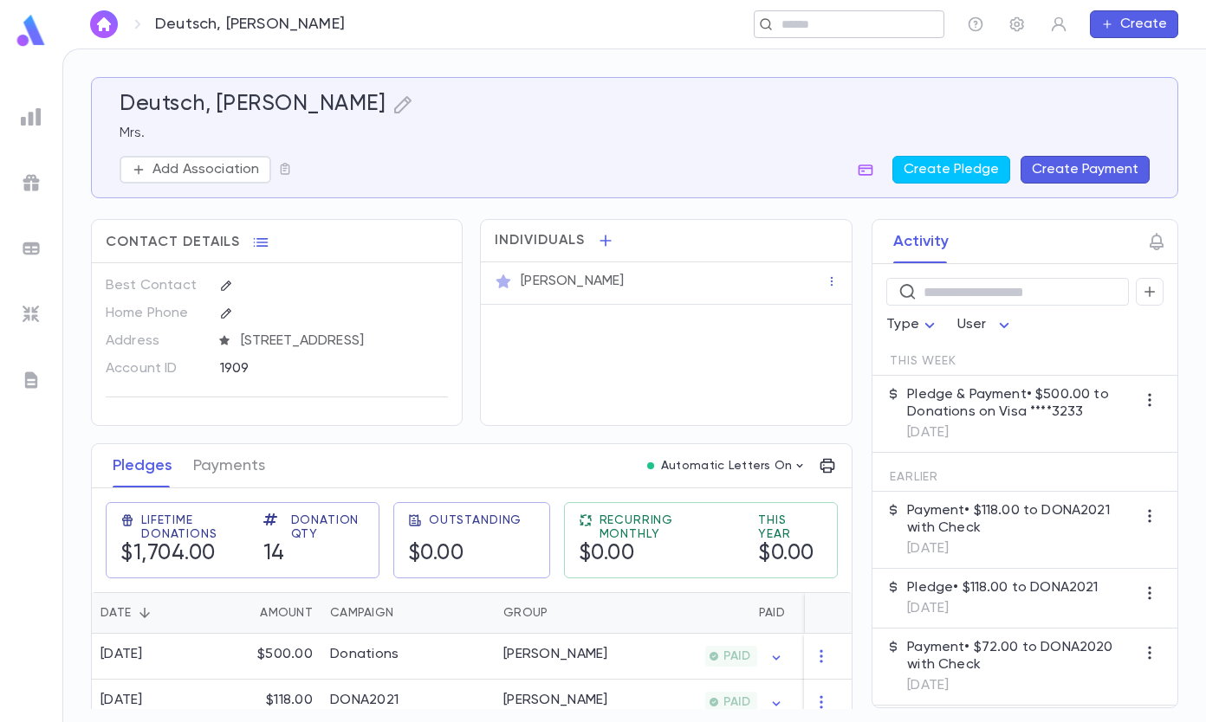
click at [835, 22] on input "text" at bounding box center [843, 24] width 134 height 16
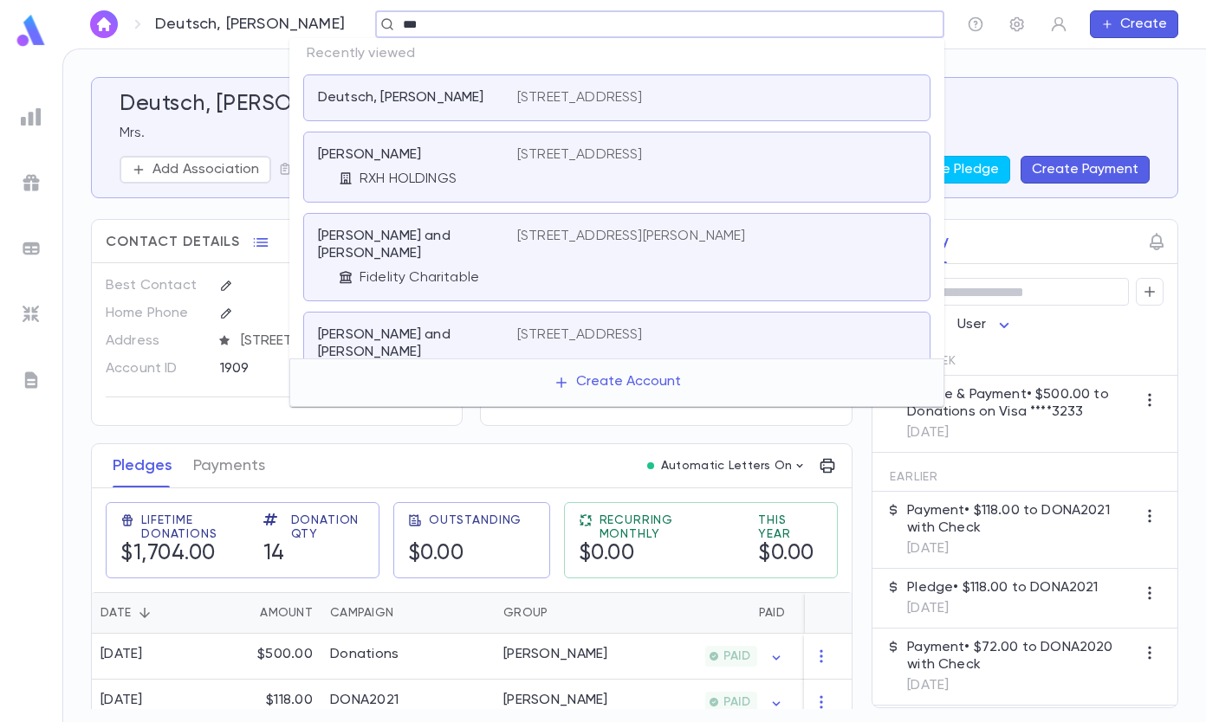
type input "***"
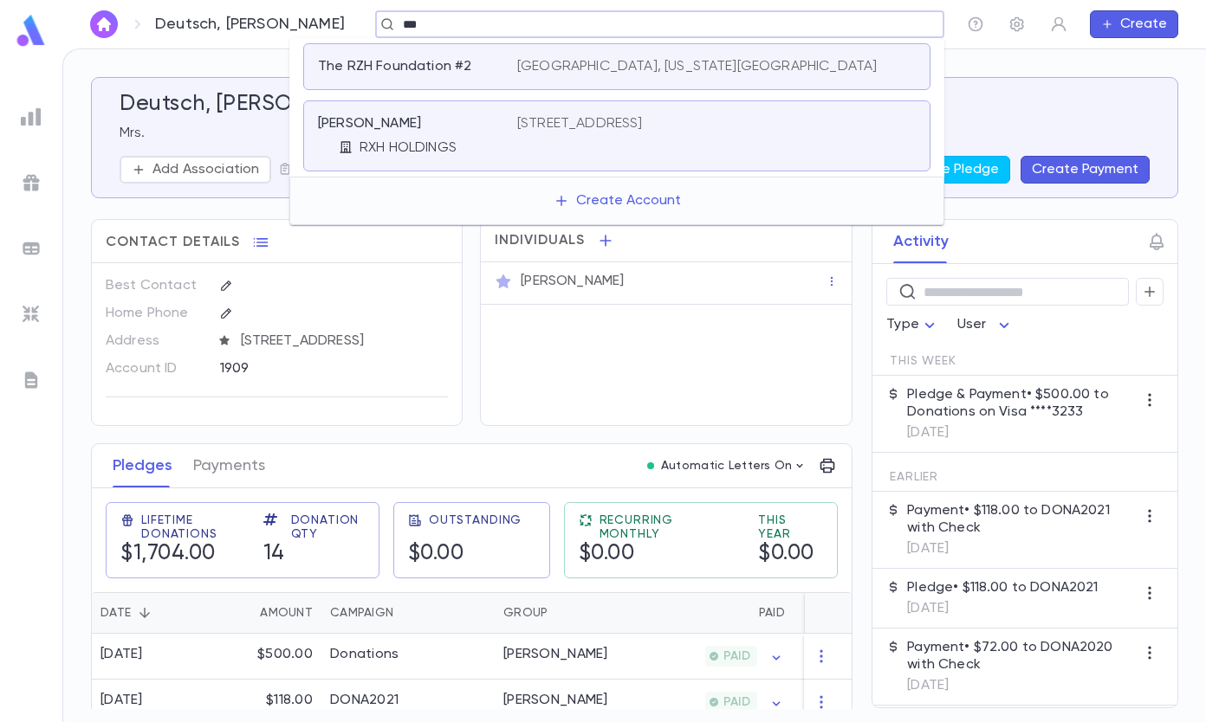
click at [643, 126] on p "[STREET_ADDRESS]" at bounding box center [580, 123] width 126 height 17
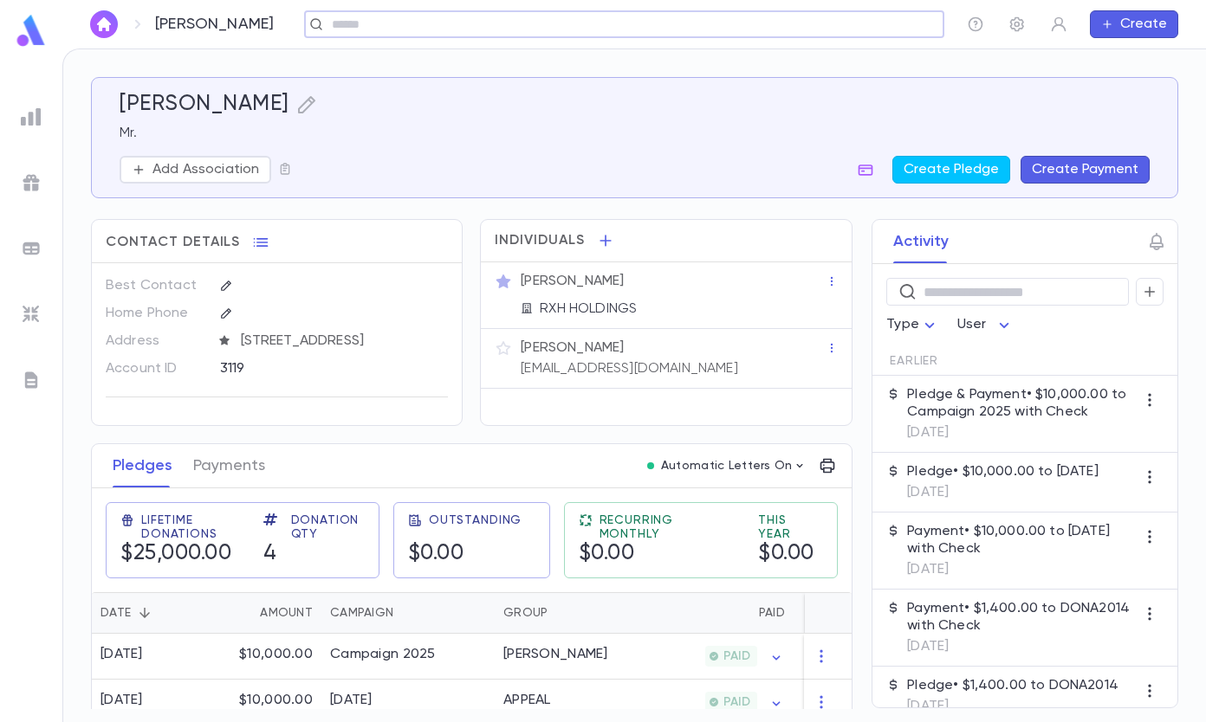
click at [1020, 412] on p "Pledge & Payment • $10,000.00 to Campaign 2025 with Check" at bounding box center [1021, 403] width 229 height 35
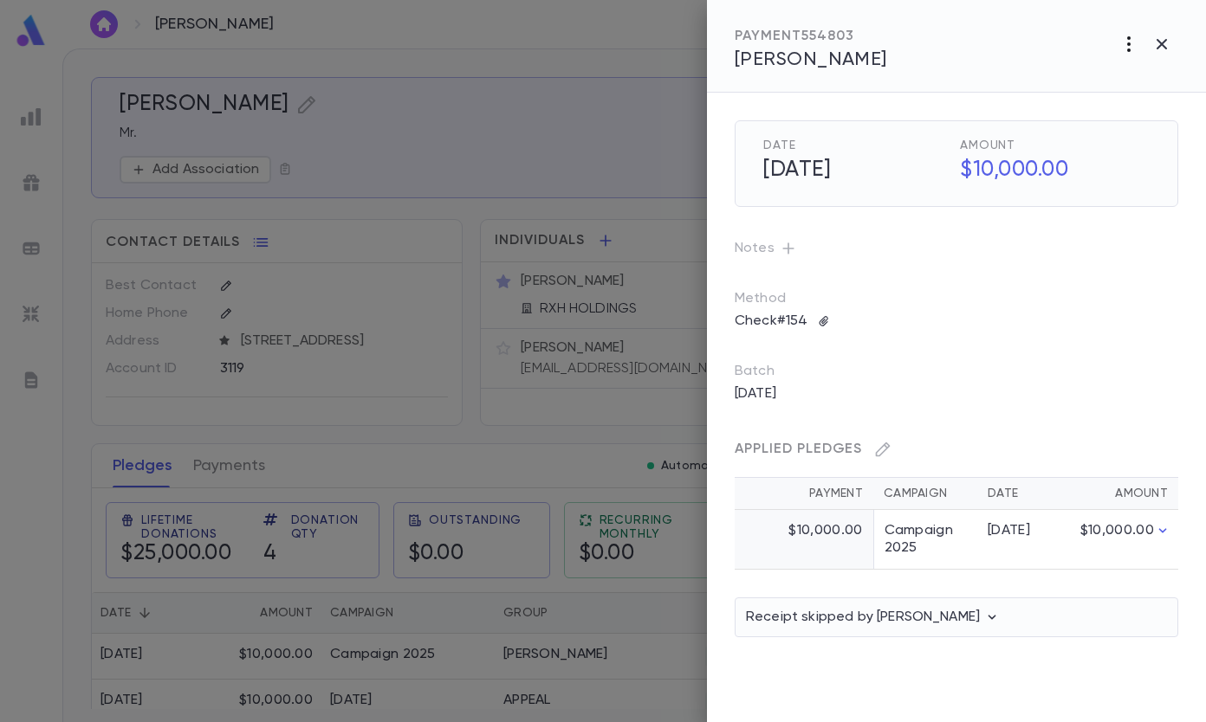
click at [1134, 45] on icon "button" at bounding box center [1128, 44] width 21 height 21
click at [1119, 107] on p "Send Letter" at bounding box center [1102, 109] width 78 height 17
click at [1178, 107] on li "Email" at bounding box center [1162, 110] width 61 height 31
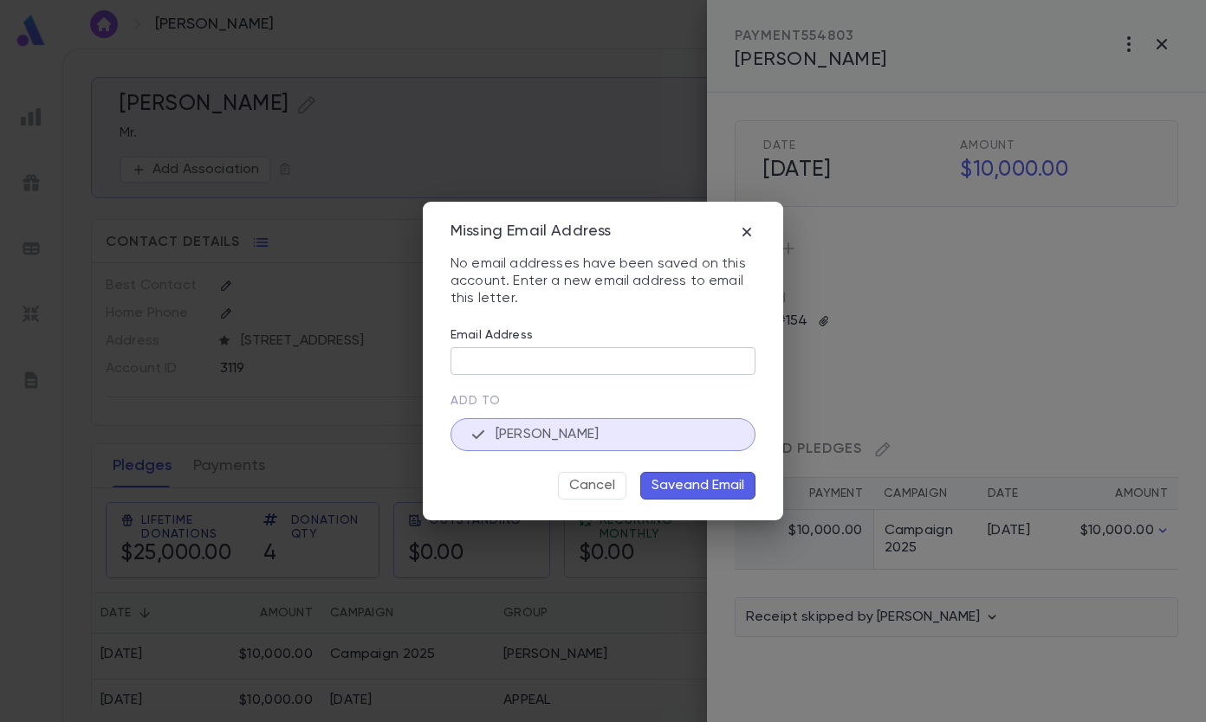
click at [552, 376] on div "Add to" at bounding box center [594, 392] width 322 height 35
click at [697, 488] on button "Save and Email" at bounding box center [697, 486] width 115 height 28
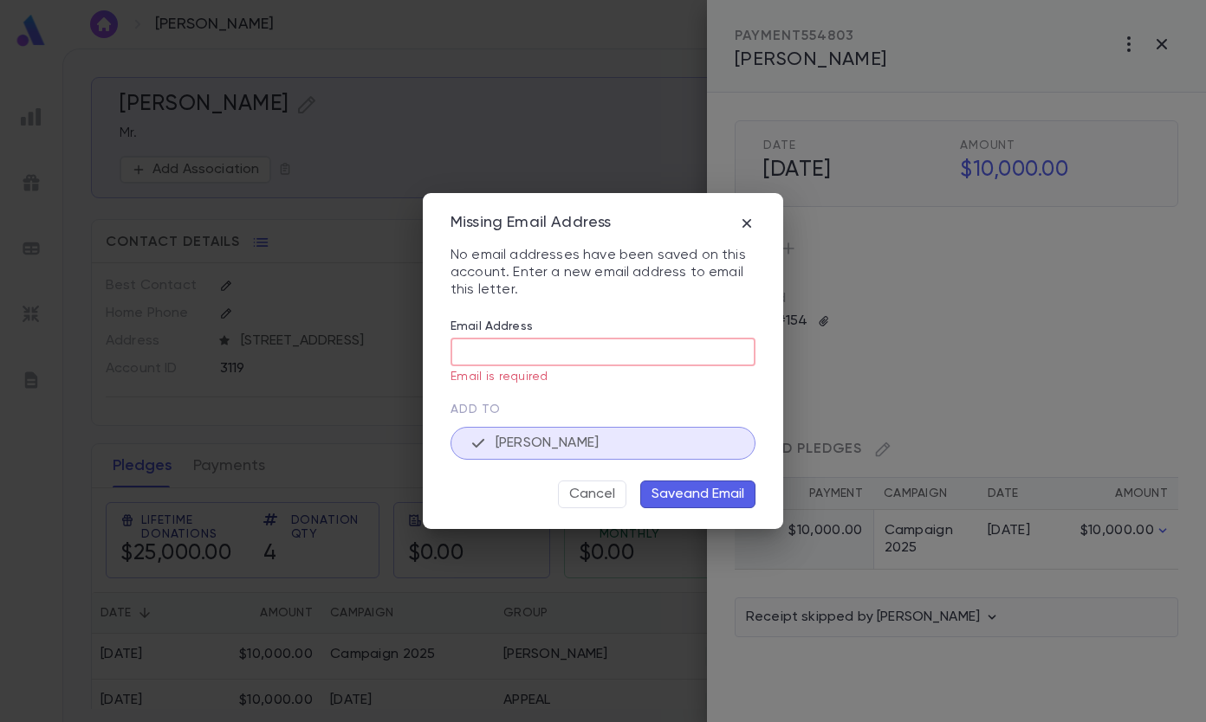
click at [611, 352] on input "Email Address" at bounding box center [602, 352] width 305 height 27
click at [737, 230] on div "Missing Email Address" at bounding box center [602, 223] width 305 height 19
click at [749, 223] on icon "button" at bounding box center [746, 223] width 17 height 17
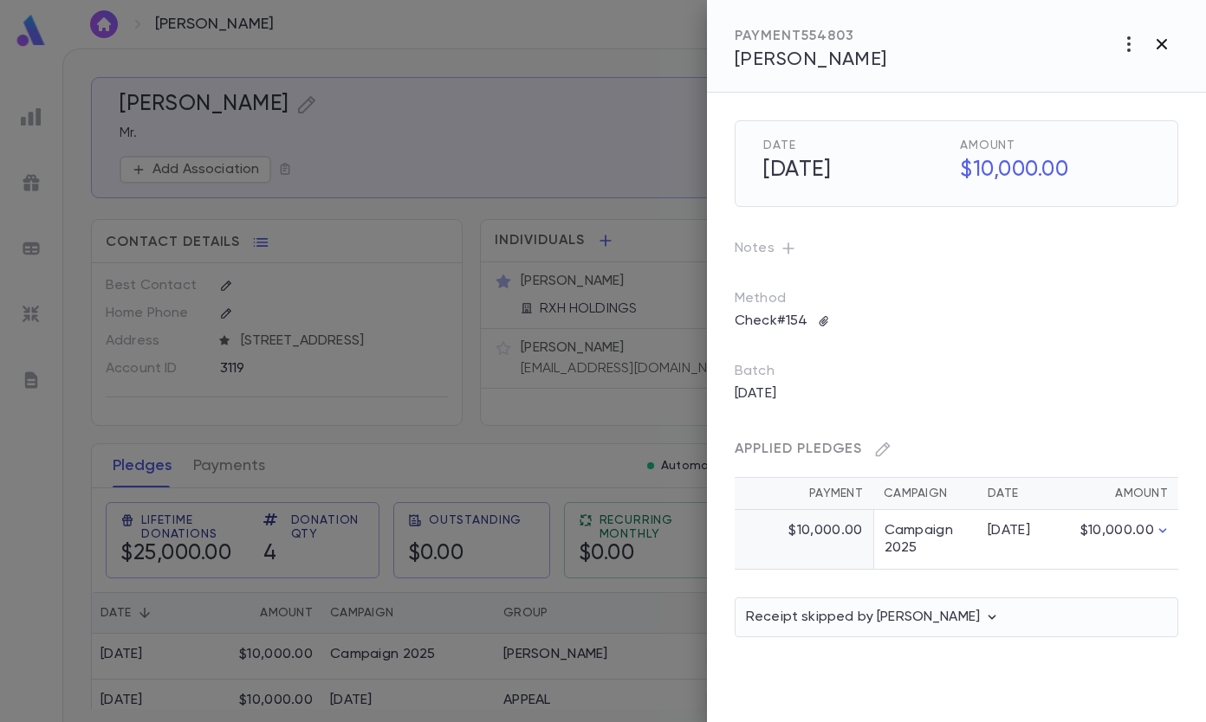
click at [1159, 44] on icon "button" at bounding box center [1161, 44] width 21 height 21
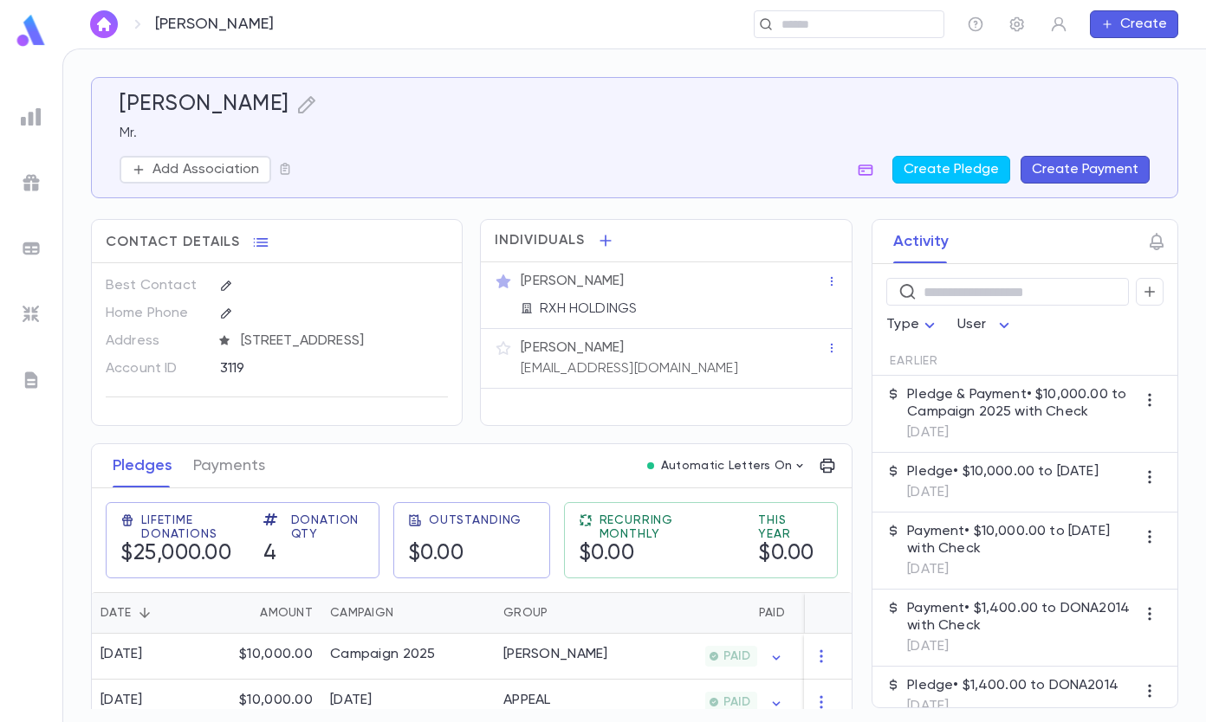
click at [499, 346] on icon "button" at bounding box center [503, 348] width 17 height 17
click at [675, 292] on div "[EMAIL_ADDRESS][DOMAIN_NAME]" at bounding box center [627, 300] width 220 height 21
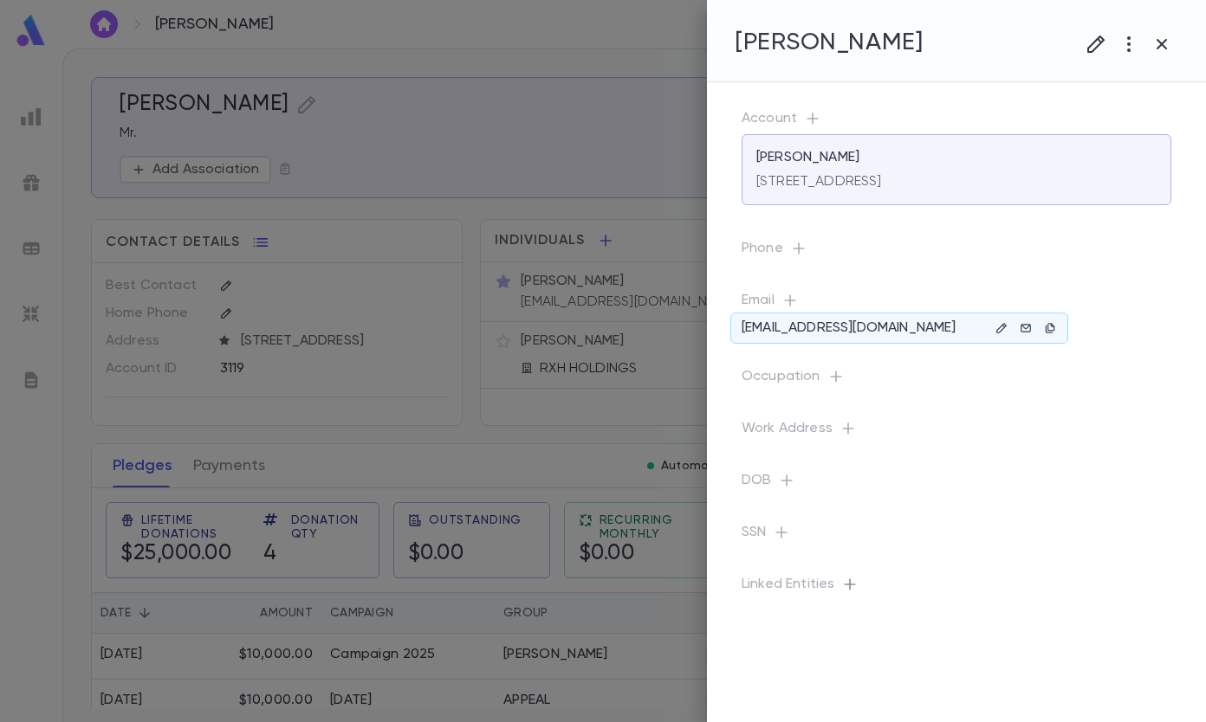
click at [852, 584] on icon "button" at bounding box center [849, 584] width 11 height 11
type input "**********"
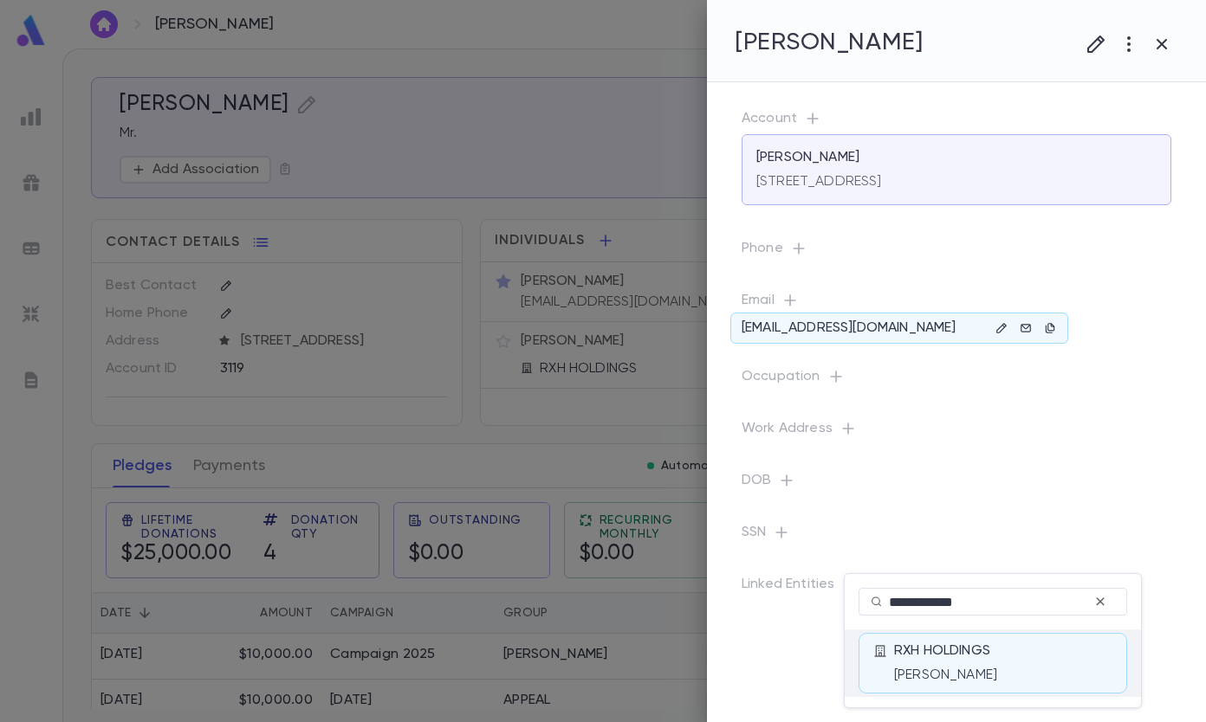
click at [938, 653] on div "RXH HOLDINGS [PERSON_NAME]" at bounding box center [1003, 664] width 218 height 42
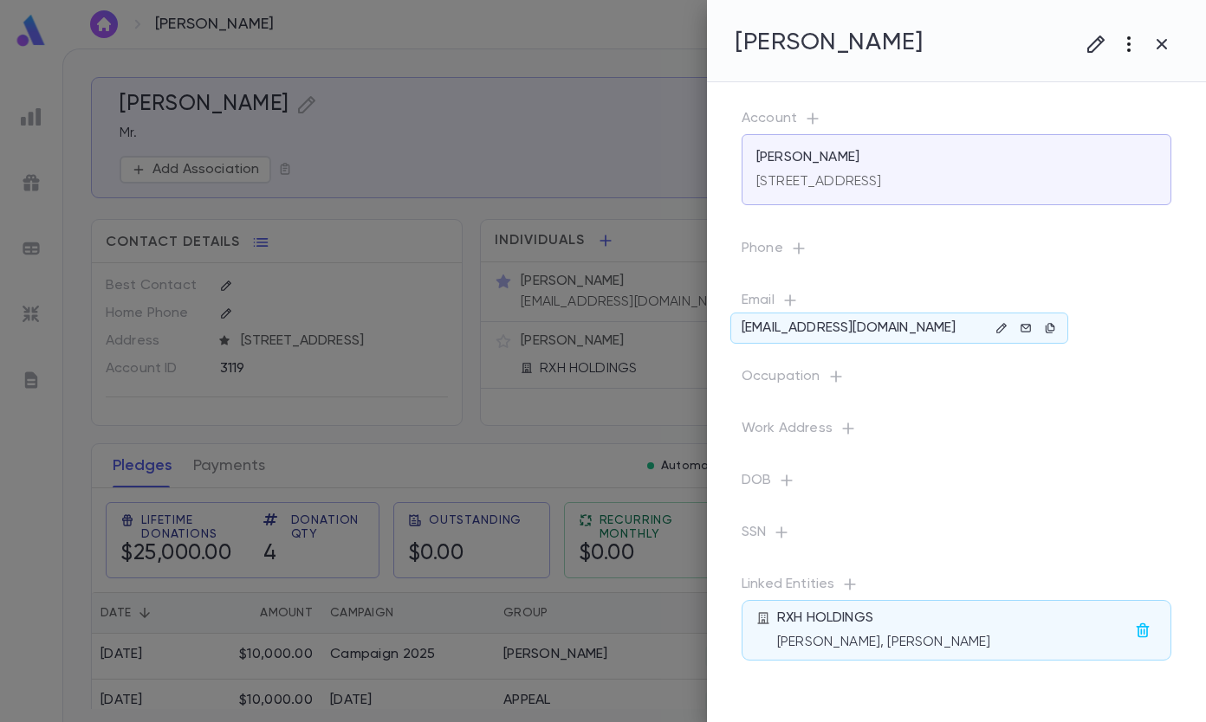
click at [1120, 39] on icon "button" at bounding box center [1128, 44] width 21 height 21
click at [1129, 239] on div at bounding box center [603, 361] width 1206 height 722
click at [1160, 40] on icon "button" at bounding box center [1161, 44] width 21 height 21
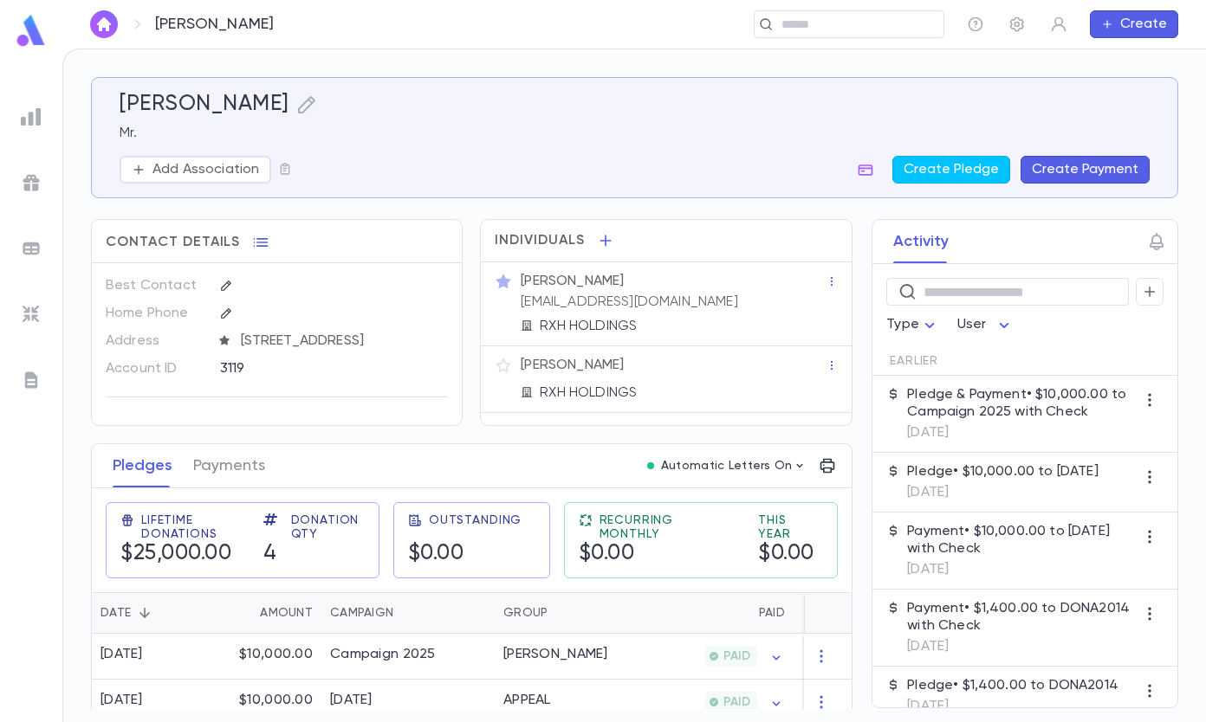
click at [961, 424] on p "[DATE]" at bounding box center [1021, 432] width 229 height 17
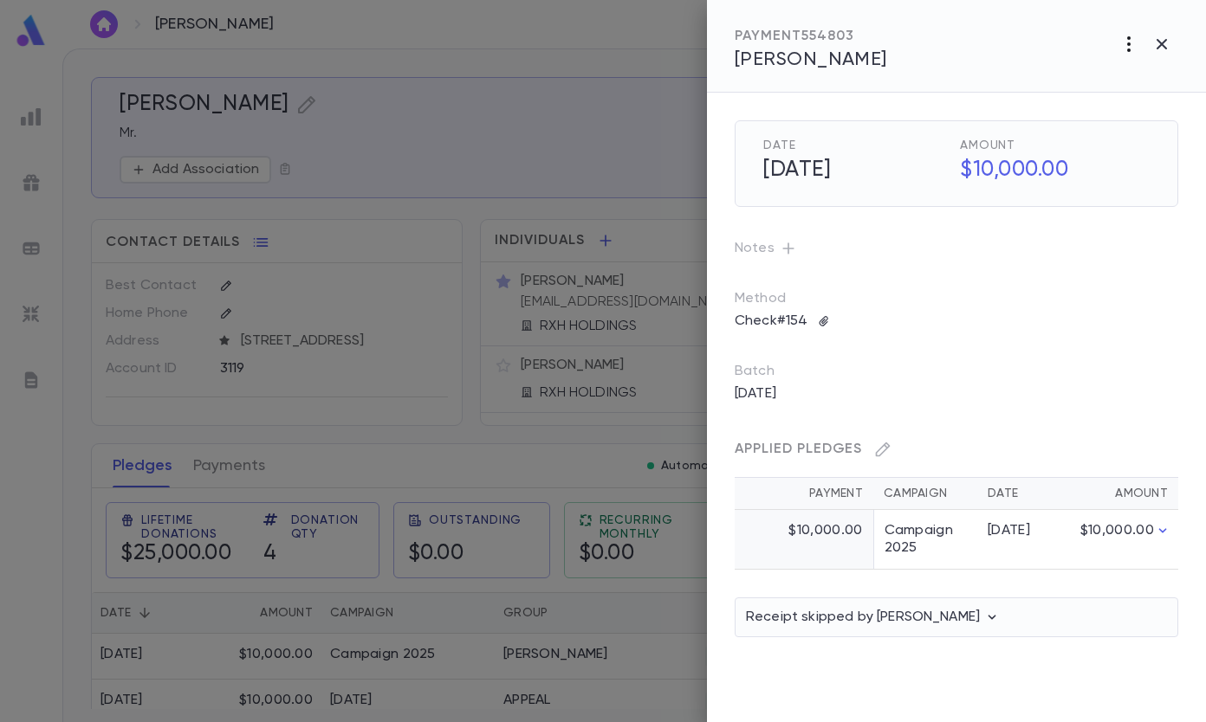
click at [1124, 49] on icon "button" at bounding box center [1128, 44] width 21 height 21
click at [1121, 108] on p "Send Letter" at bounding box center [1102, 109] width 78 height 17
click at [1164, 113] on li "Email" at bounding box center [1162, 110] width 61 height 31
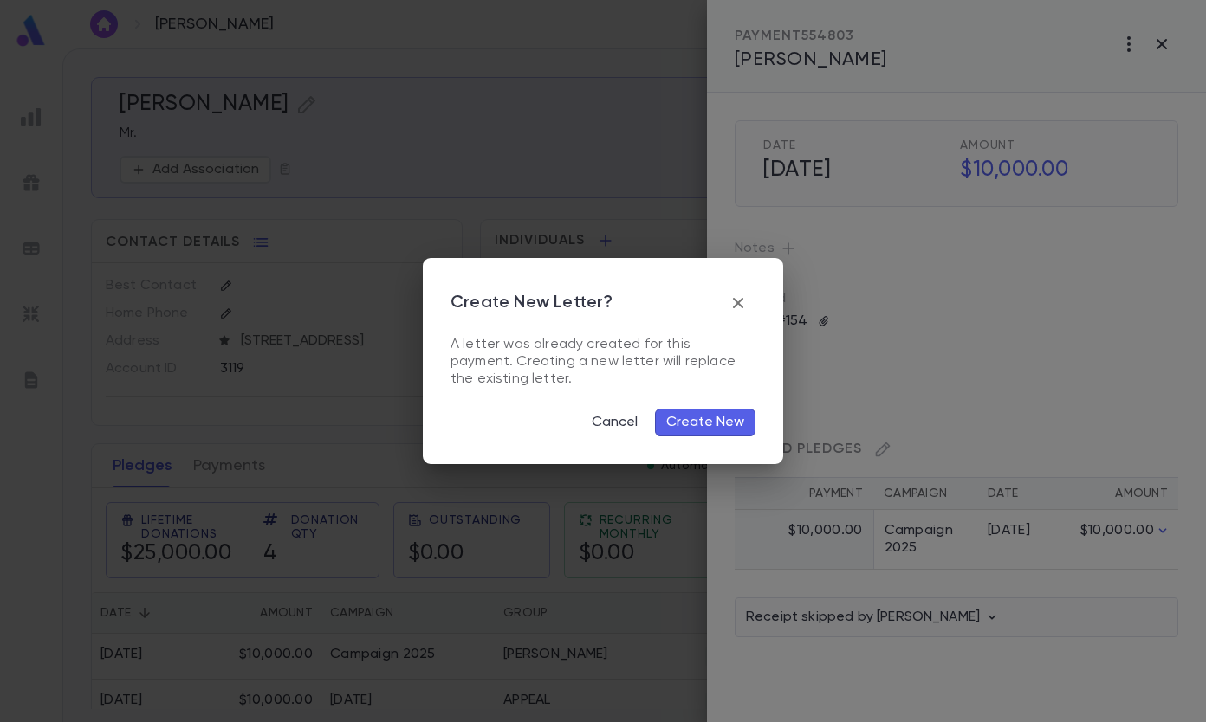
click at [727, 418] on button "Create New" at bounding box center [705, 423] width 100 height 28
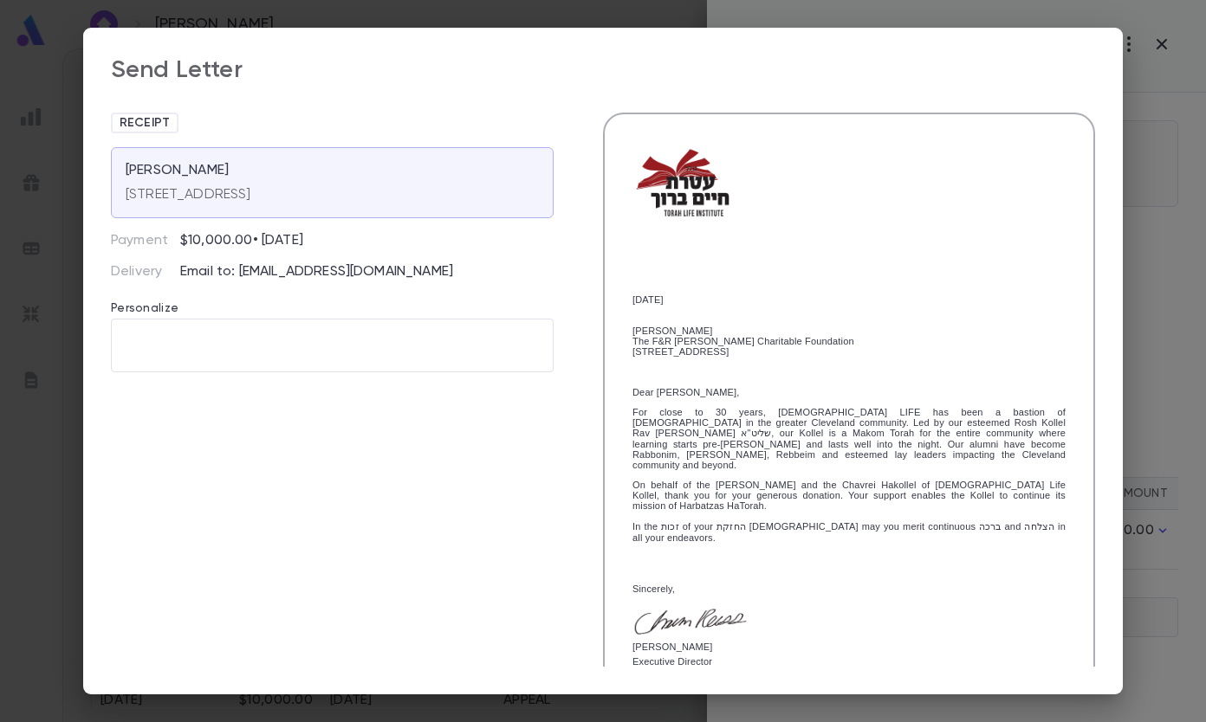
scroll to position [236, 0]
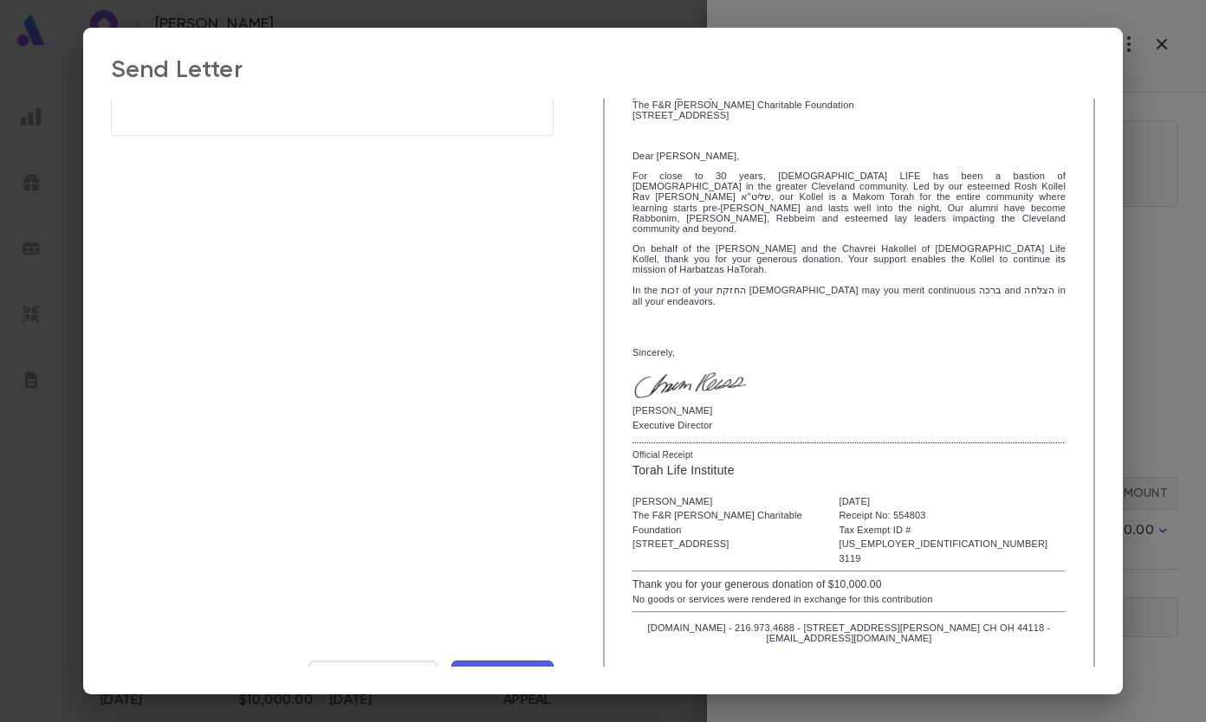
click at [386, 668] on span "Cancel Send" at bounding box center [373, 677] width 98 height 19
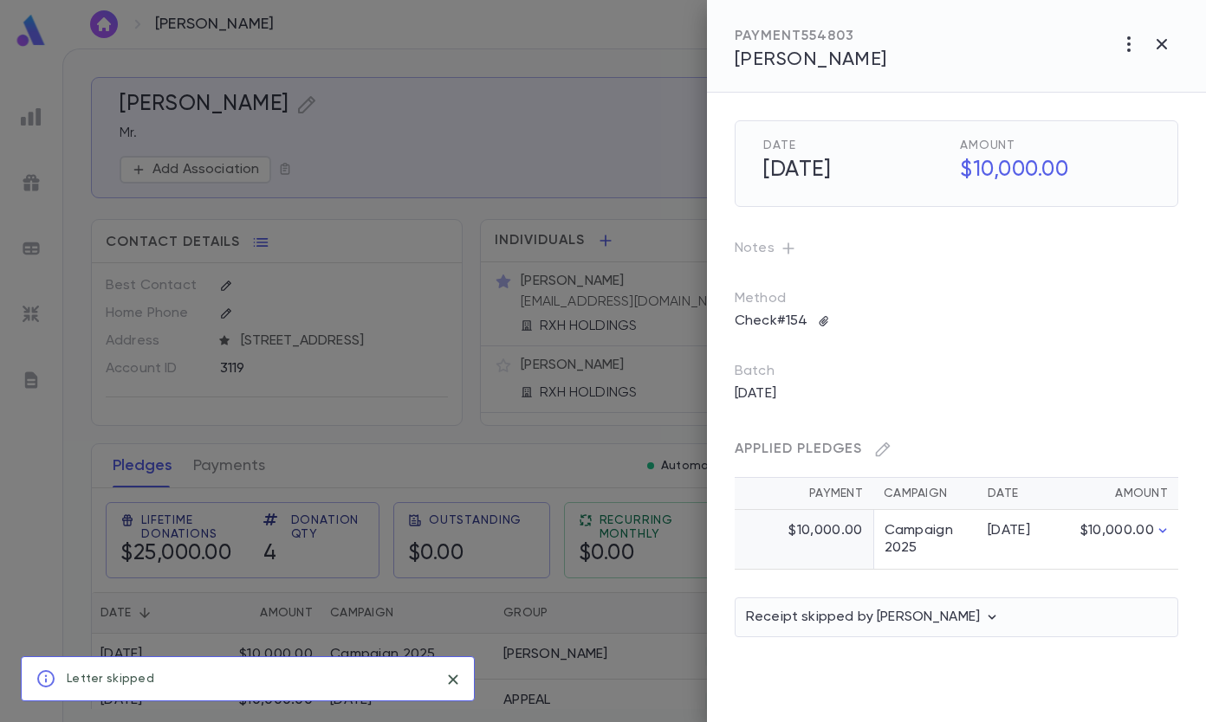
click at [584, 388] on div at bounding box center [603, 361] width 1206 height 722
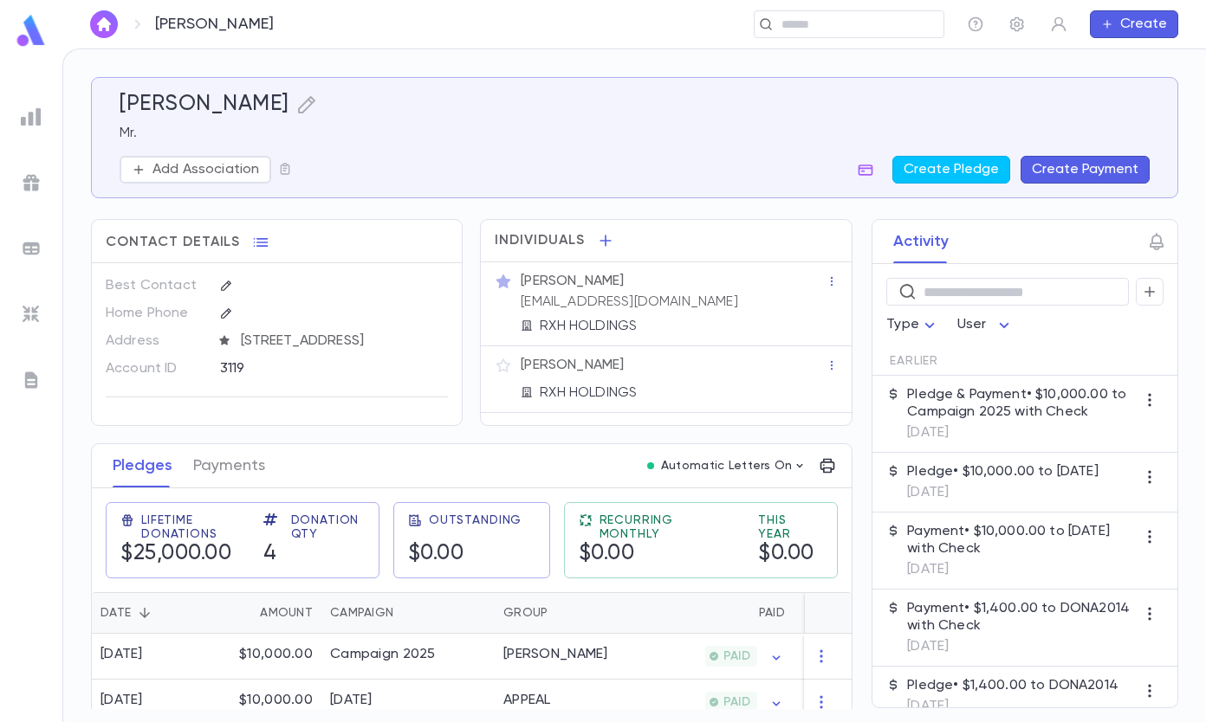
click at [499, 362] on icon "button" at bounding box center [503, 366] width 15 height 14
click at [647, 297] on div "RXH HOLDINGS" at bounding box center [671, 307] width 308 height 21
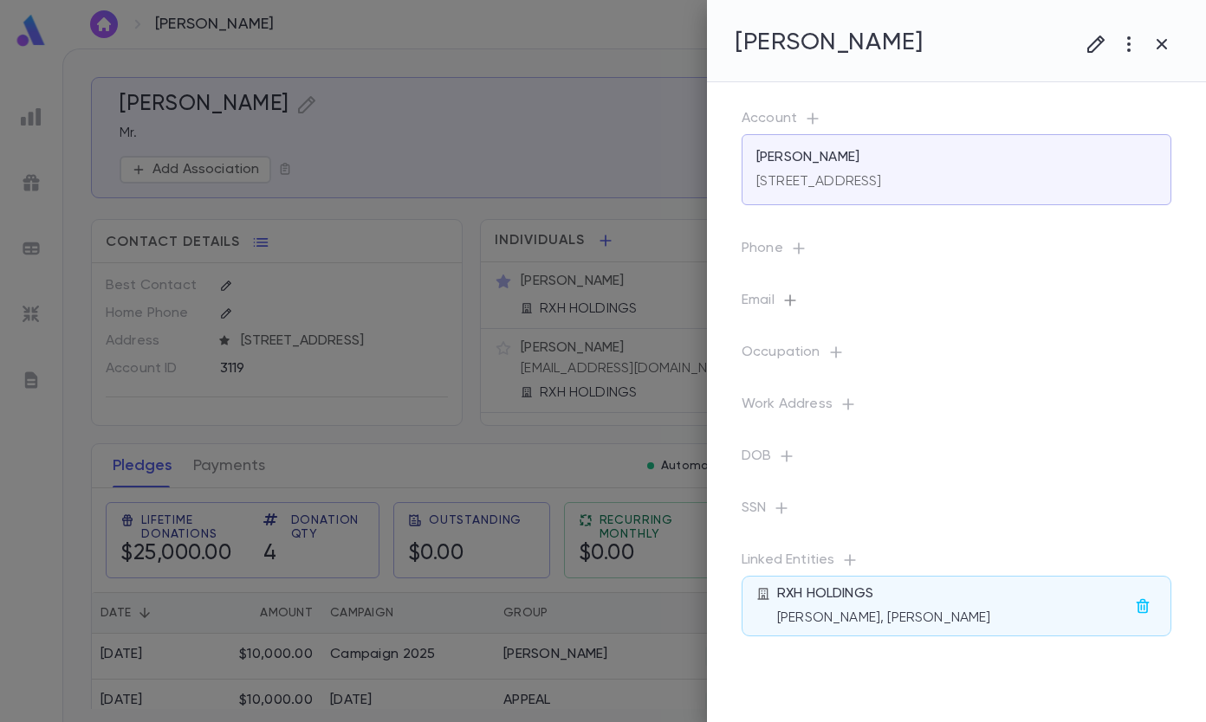
click at [788, 301] on icon "button" at bounding box center [789, 299] width 11 height 11
click at [843, 372] on input "text" at bounding box center [943, 374] width 274 height 27
paste input "**********"
type input "**********"
click at [1003, 327] on div "add email" at bounding box center [938, 334] width 288 height 28
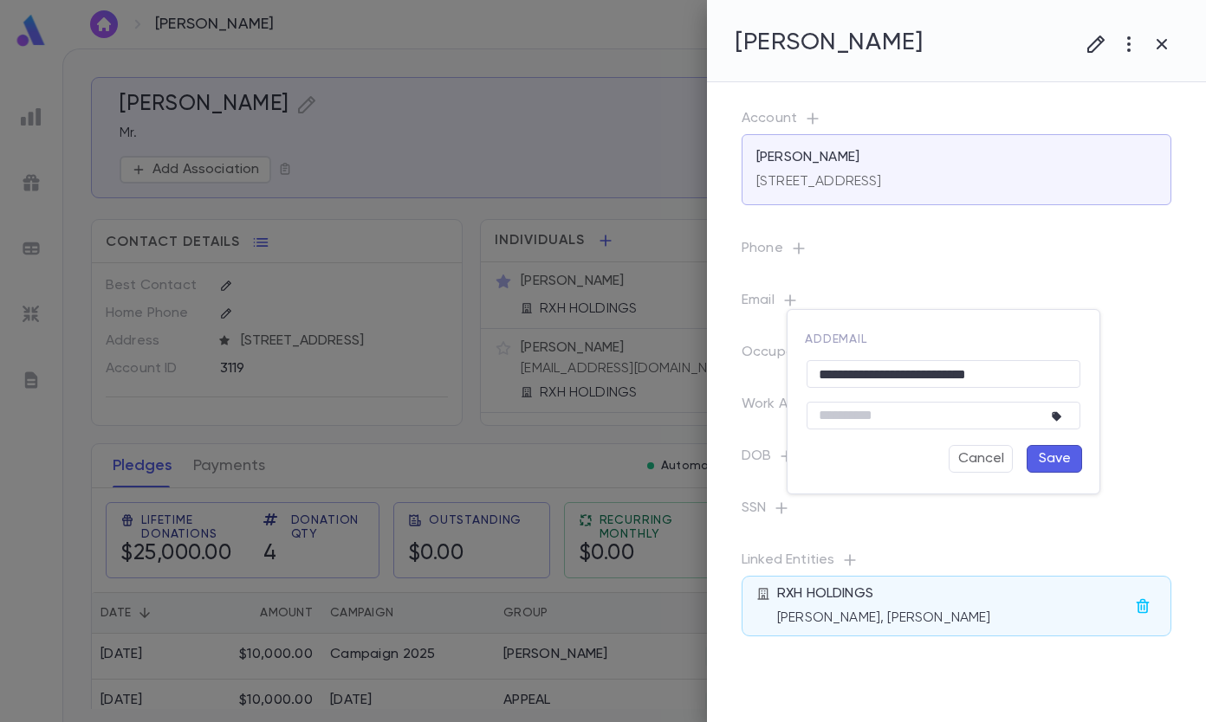
click at [1049, 456] on button "Save" at bounding box center [1053, 459] width 55 height 28
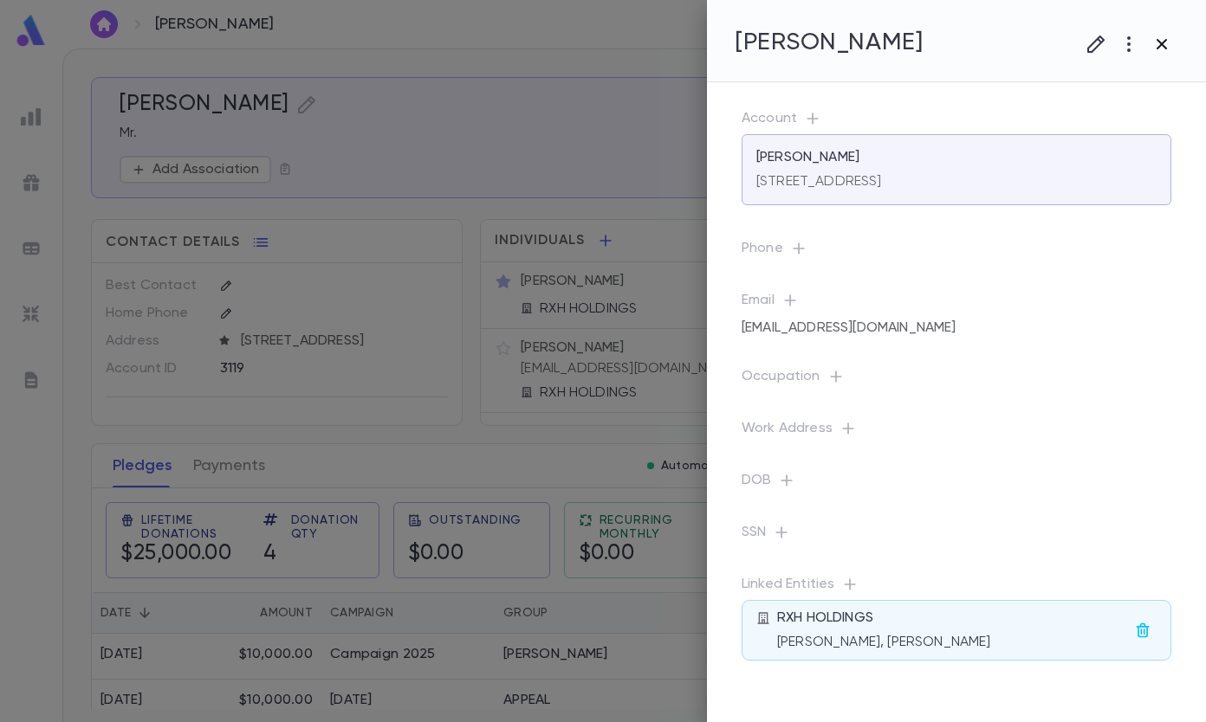
click at [1161, 45] on icon "button" at bounding box center [1161, 44] width 10 height 10
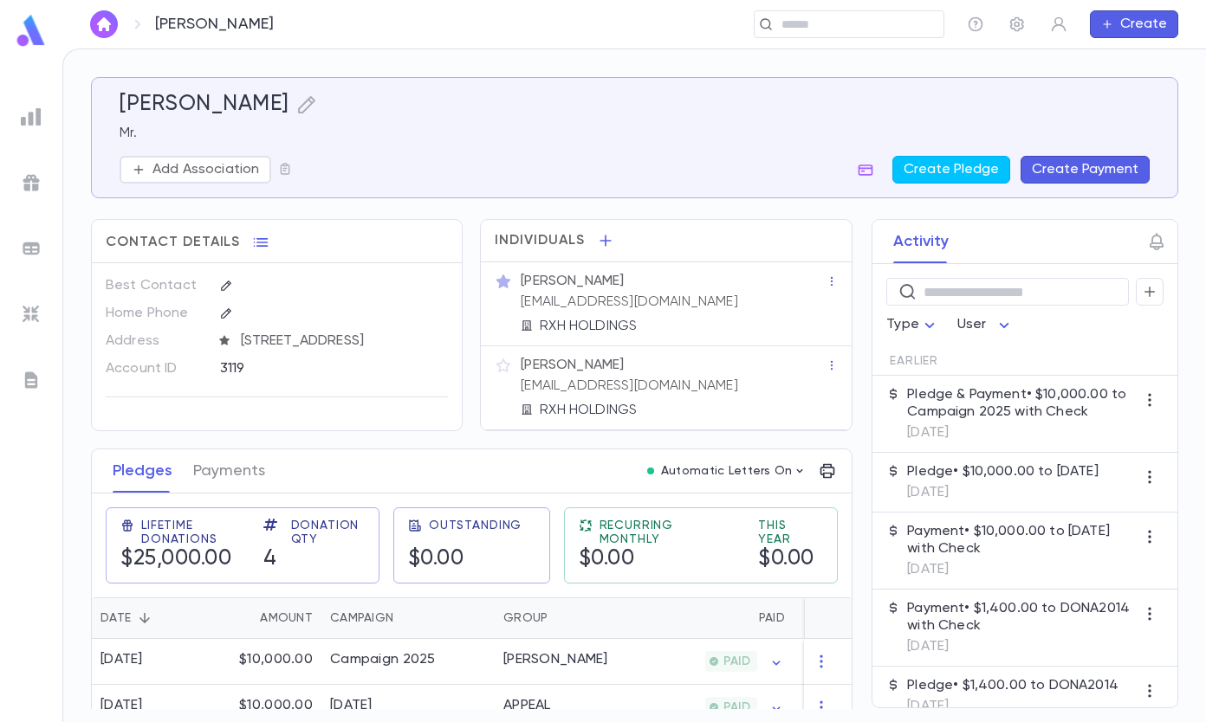
click at [978, 411] on p "Pledge & Payment • $10,000.00 to Campaign 2025 with Check" at bounding box center [1021, 403] width 229 height 35
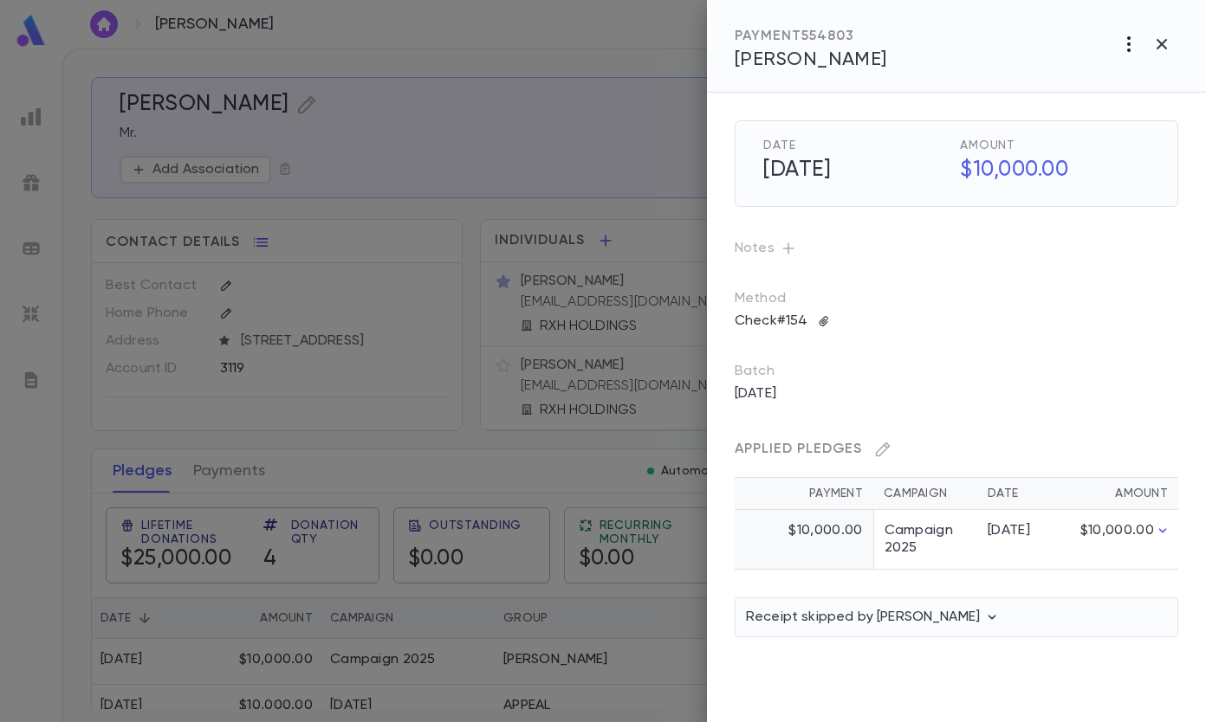
click at [1121, 43] on icon "button" at bounding box center [1128, 44] width 21 height 21
click at [1122, 109] on p "Send Letter" at bounding box center [1102, 109] width 78 height 17
click at [1174, 113] on li "Email" at bounding box center [1162, 110] width 61 height 31
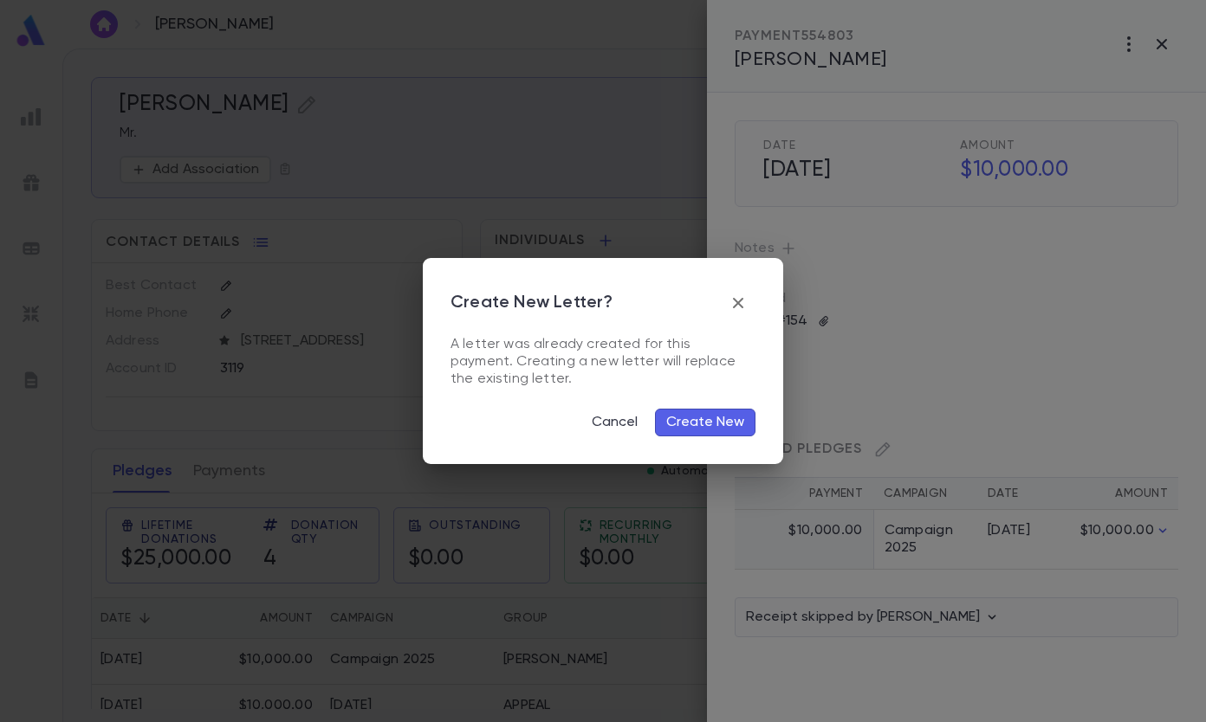
click at [695, 420] on button "Create New" at bounding box center [705, 423] width 100 height 28
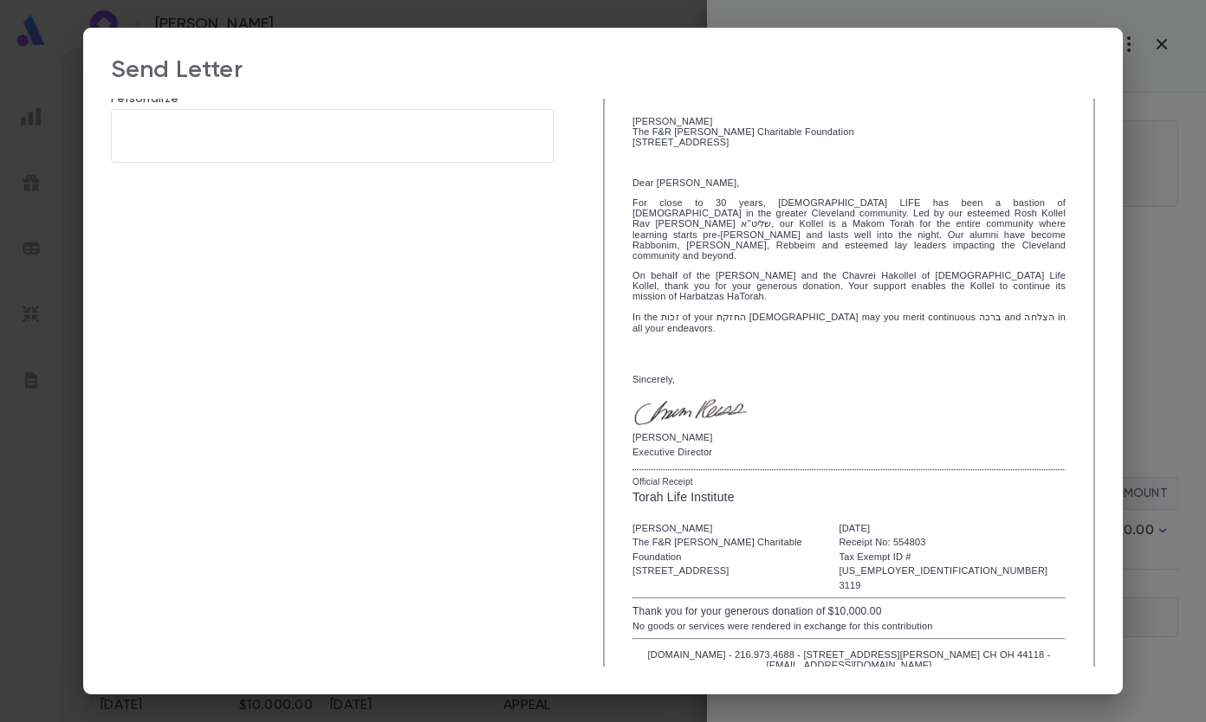
scroll to position [0, 0]
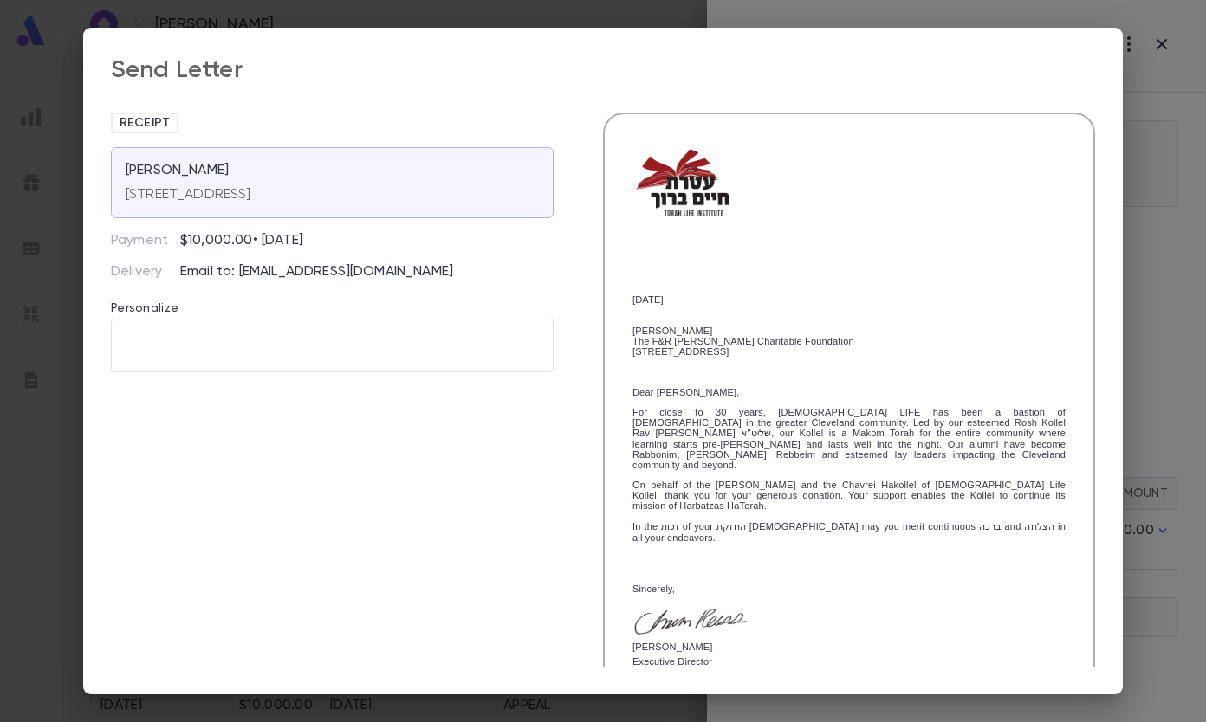
click at [1142, 110] on div "Send Letter Receipt [PERSON_NAME] [STREET_ADDRESS] Payment $10,000.00 • [DATE] …" at bounding box center [603, 361] width 1206 height 722
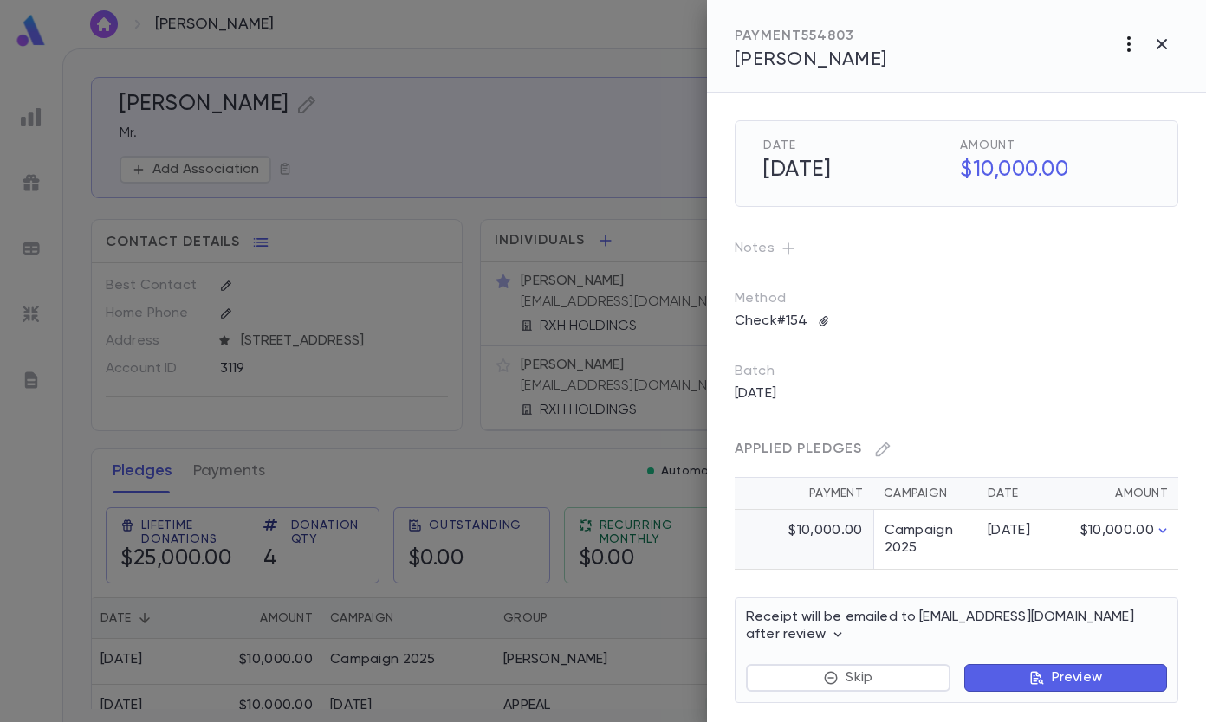
click at [1130, 43] on icon "button" at bounding box center [1128, 44] width 21 height 21
click at [1103, 115] on p "Send Letter" at bounding box center [1102, 109] width 78 height 17
click at [1170, 108] on li "Email" at bounding box center [1162, 110] width 61 height 31
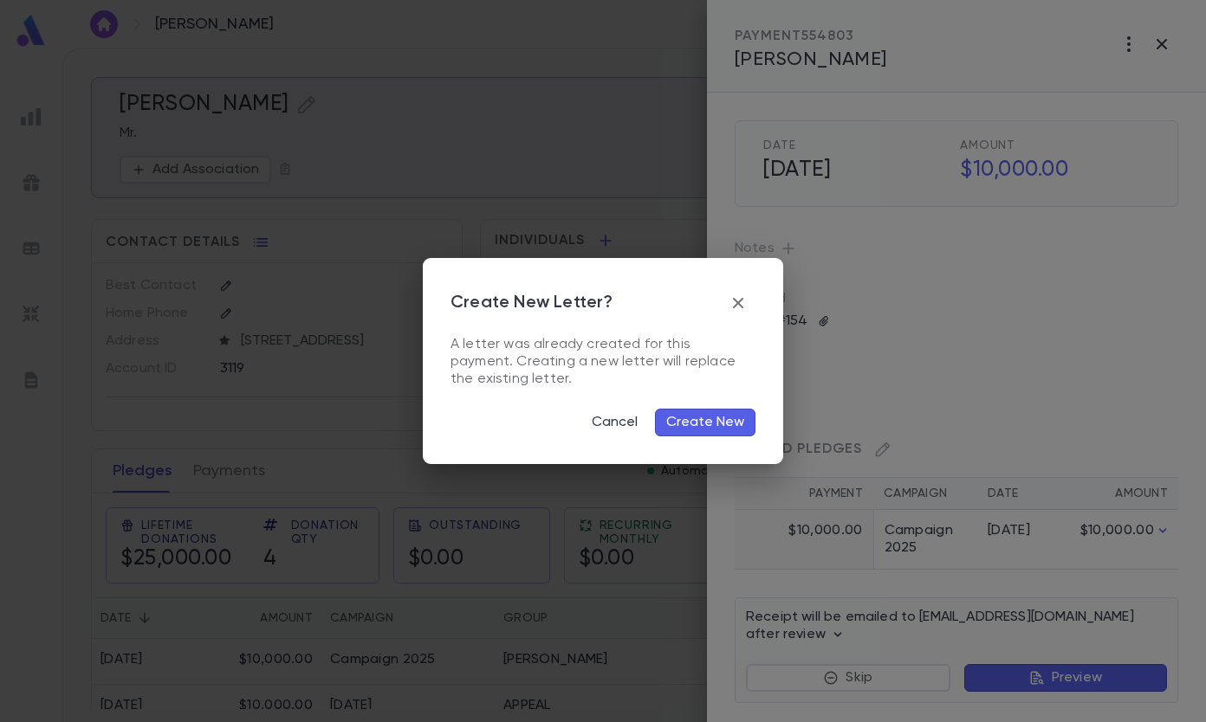
click at [729, 422] on button "Create New" at bounding box center [705, 423] width 100 height 28
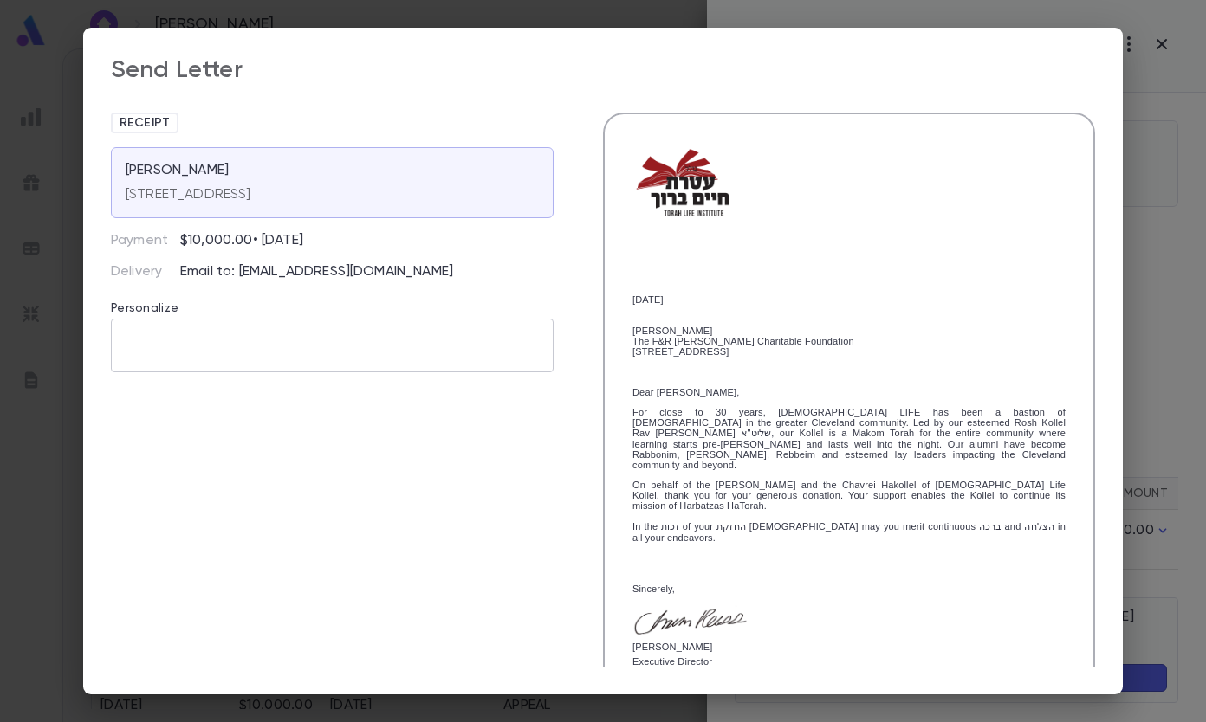
scroll to position [236, 0]
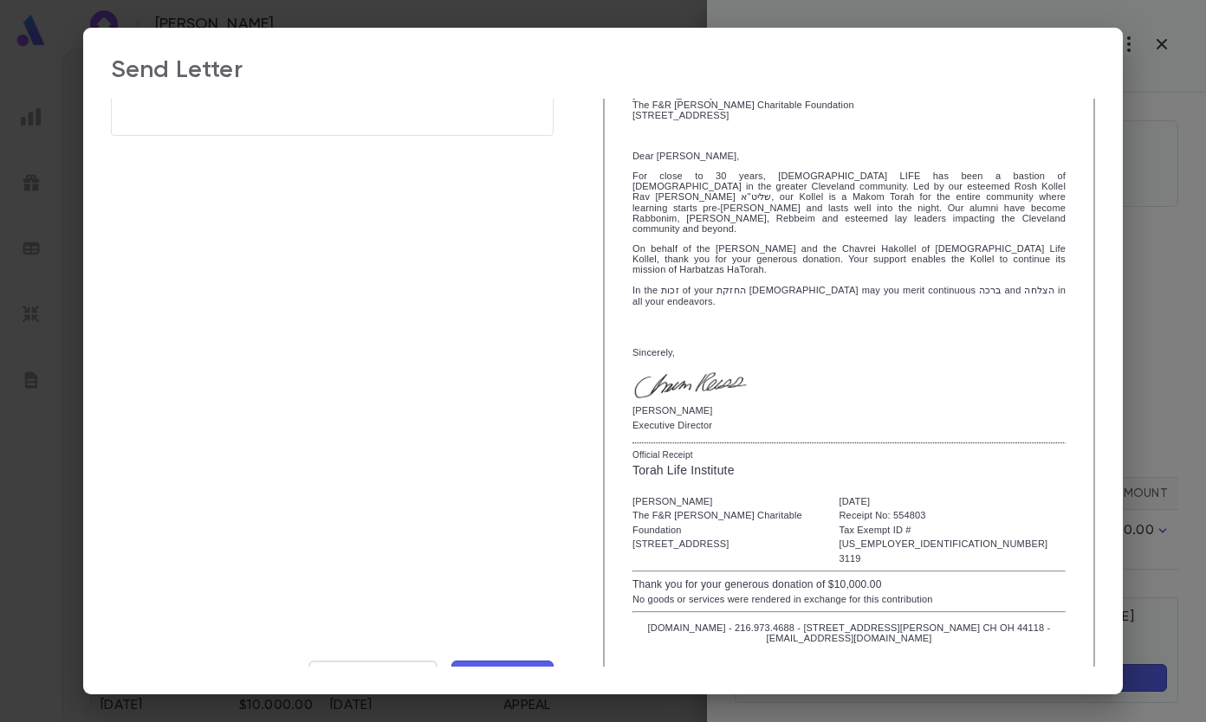
click at [479, 668] on span "Send Now" at bounding box center [502, 677] width 76 height 19
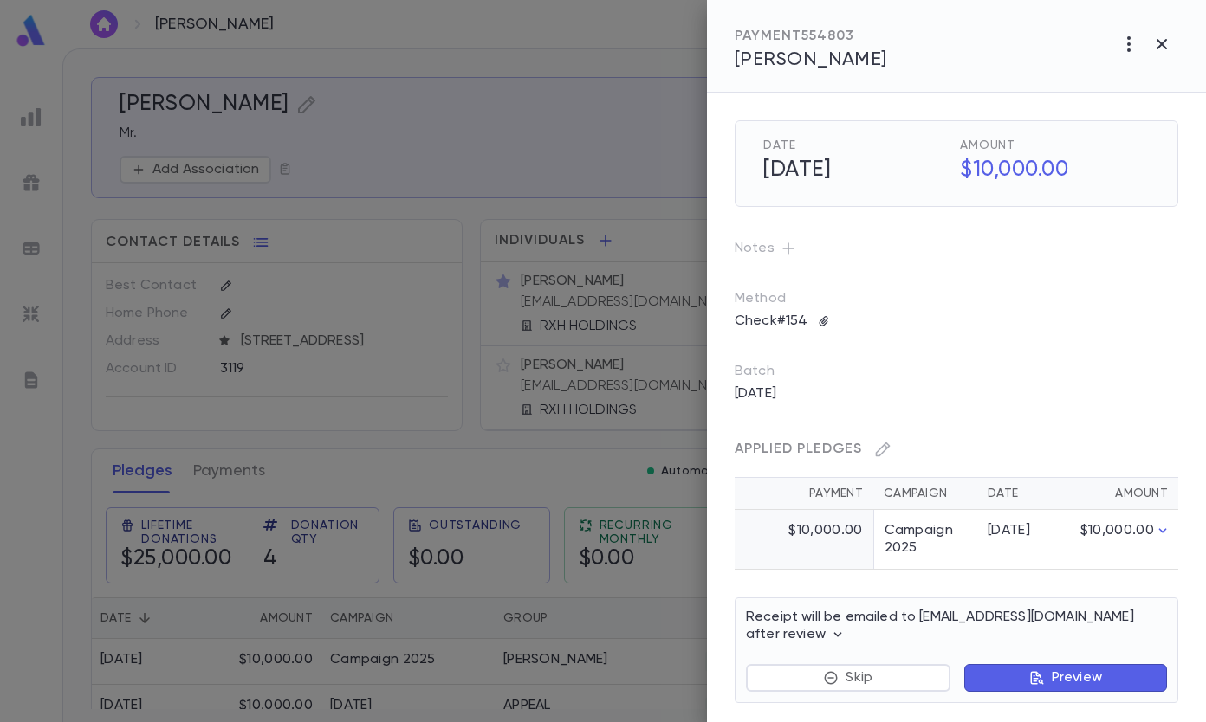
scroll to position [0, 0]
click at [1131, 45] on icon "button" at bounding box center [1128, 44] width 21 height 21
click at [1109, 104] on p "Send Letter" at bounding box center [1102, 109] width 78 height 17
click at [1153, 143] on li "Print" at bounding box center [1162, 141] width 61 height 31
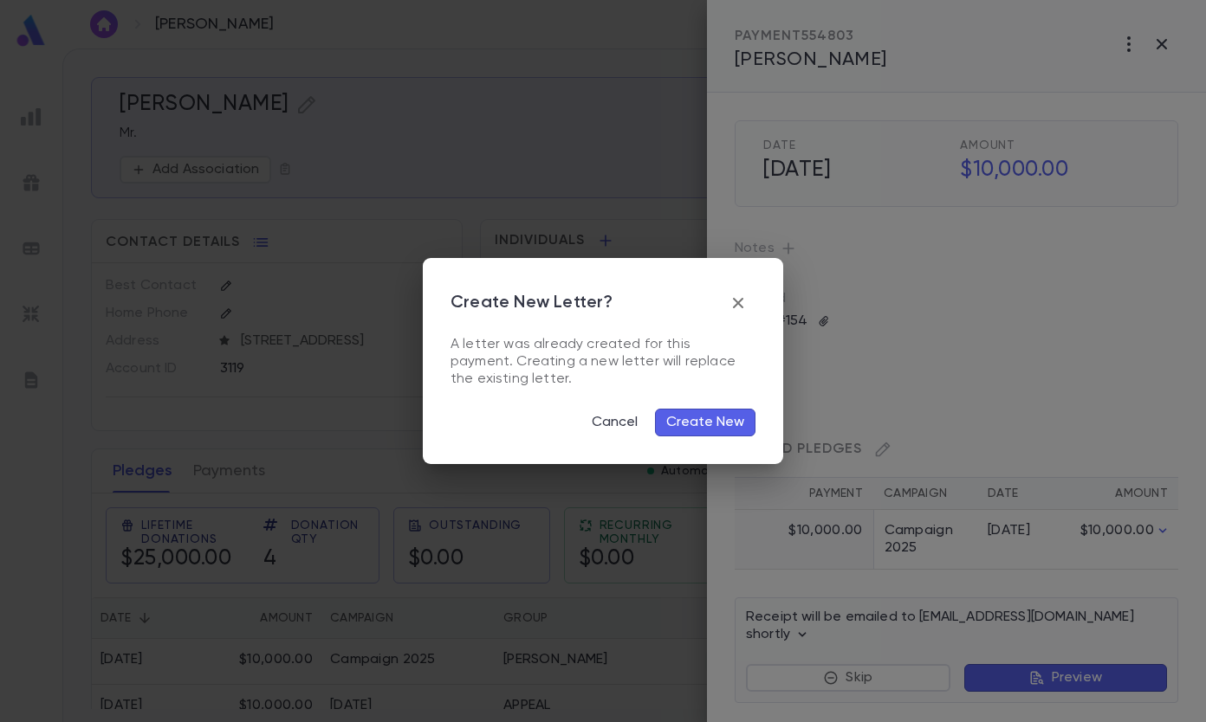
click at [692, 426] on button "Create New" at bounding box center [705, 423] width 100 height 28
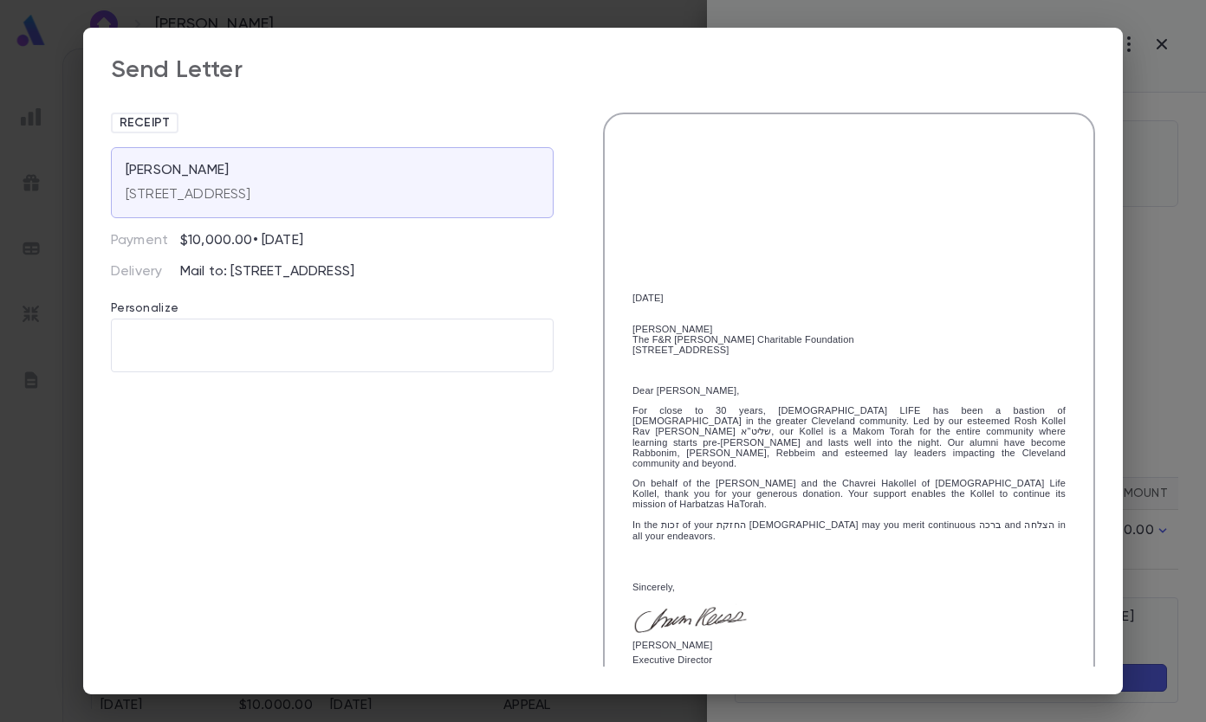
scroll to position [230, 0]
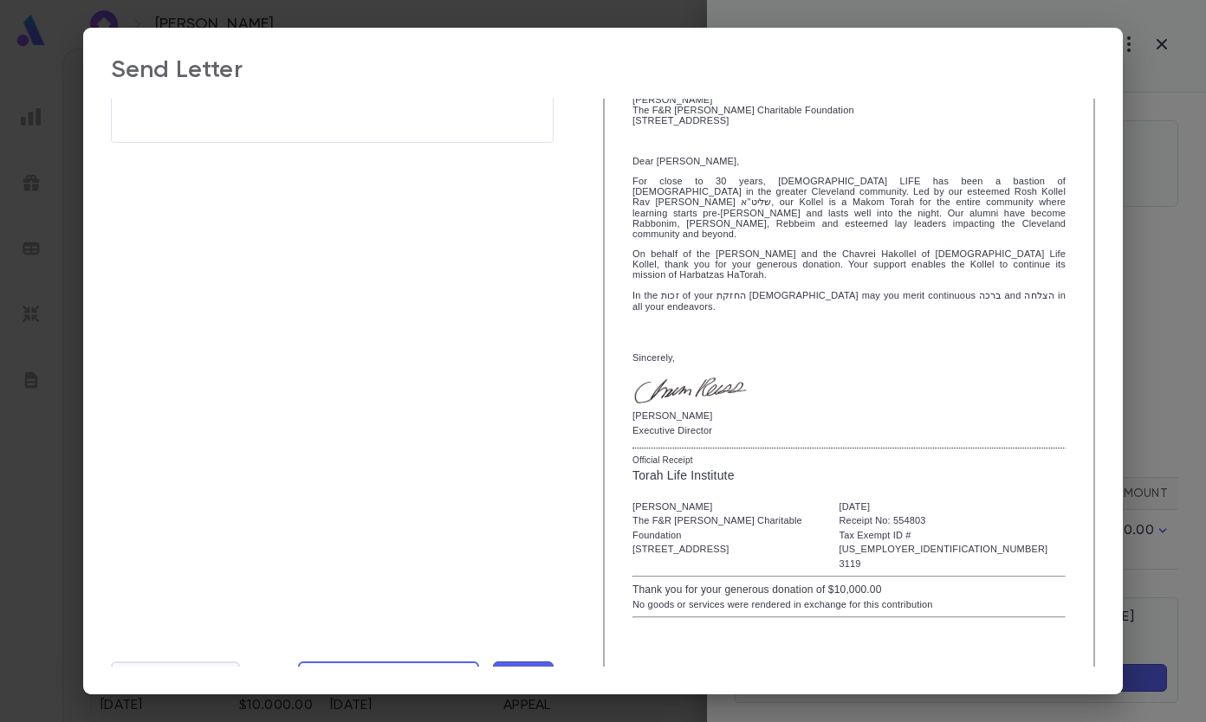
click at [171, 669] on span "Cancel Send" at bounding box center [175, 678] width 98 height 19
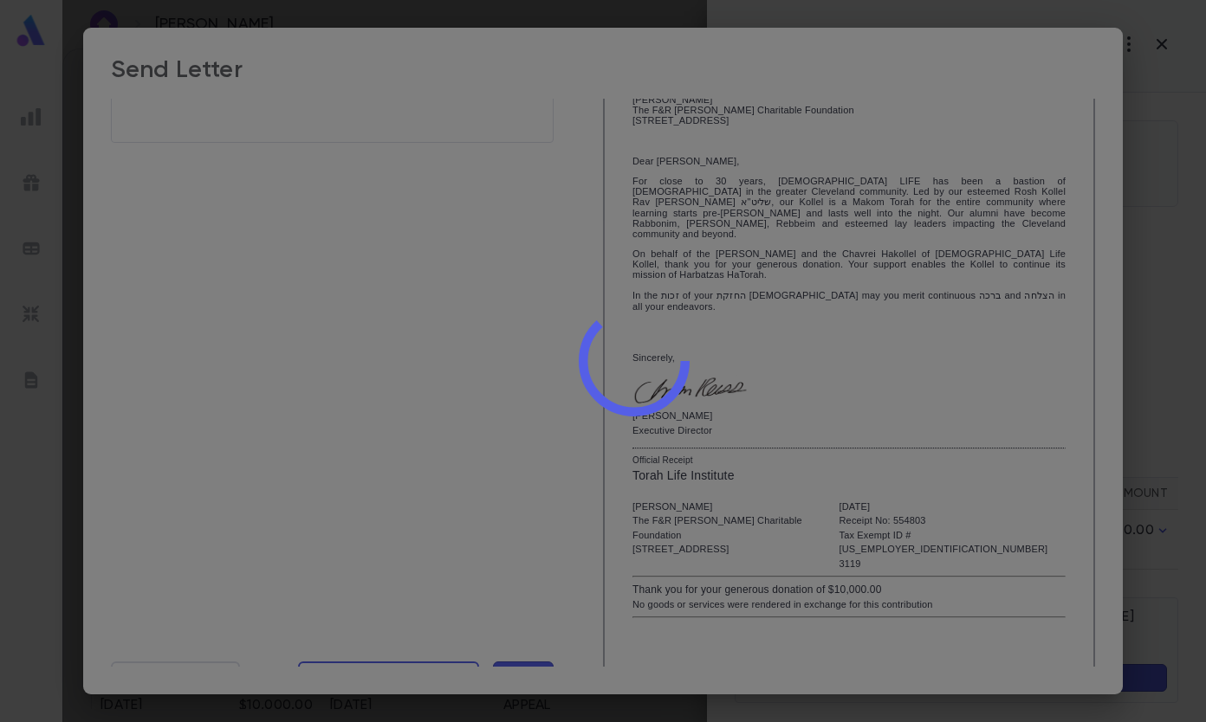
scroll to position [0, 0]
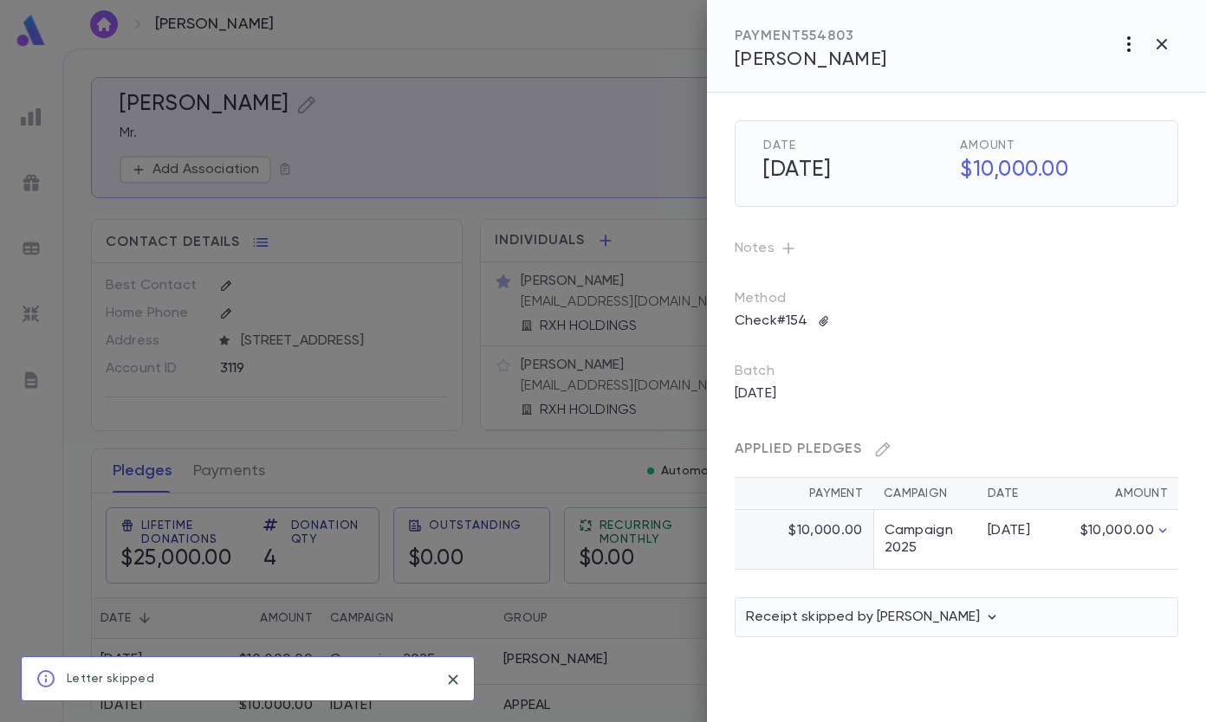
click at [1123, 49] on icon "button" at bounding box center [1128, 44] width 21 height 21
click at [1112, 122] on li "Send Letter" at bounding box center [1122, 109] width 146 height 31
click at [1155, 116] on li "Email" at bounding box center [1162, 110] width 61 height 31
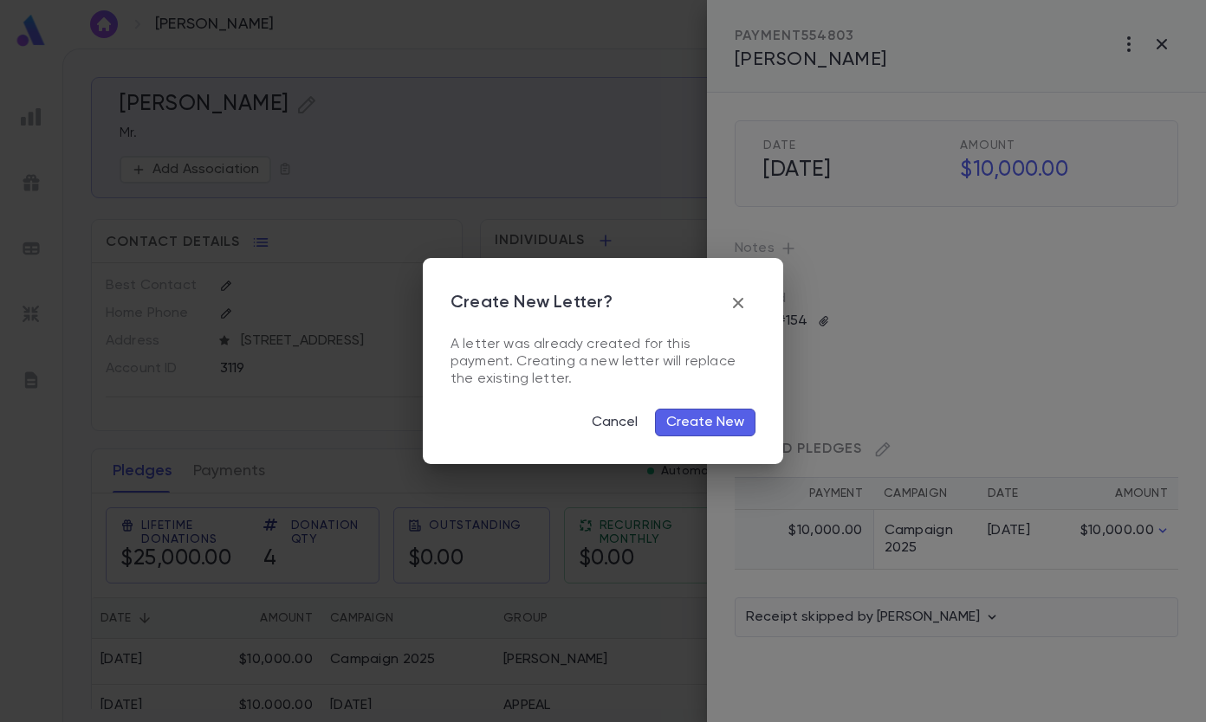
click at [697, 424] on button "Create New" at bounding box center [705, 423] width 100 height 28
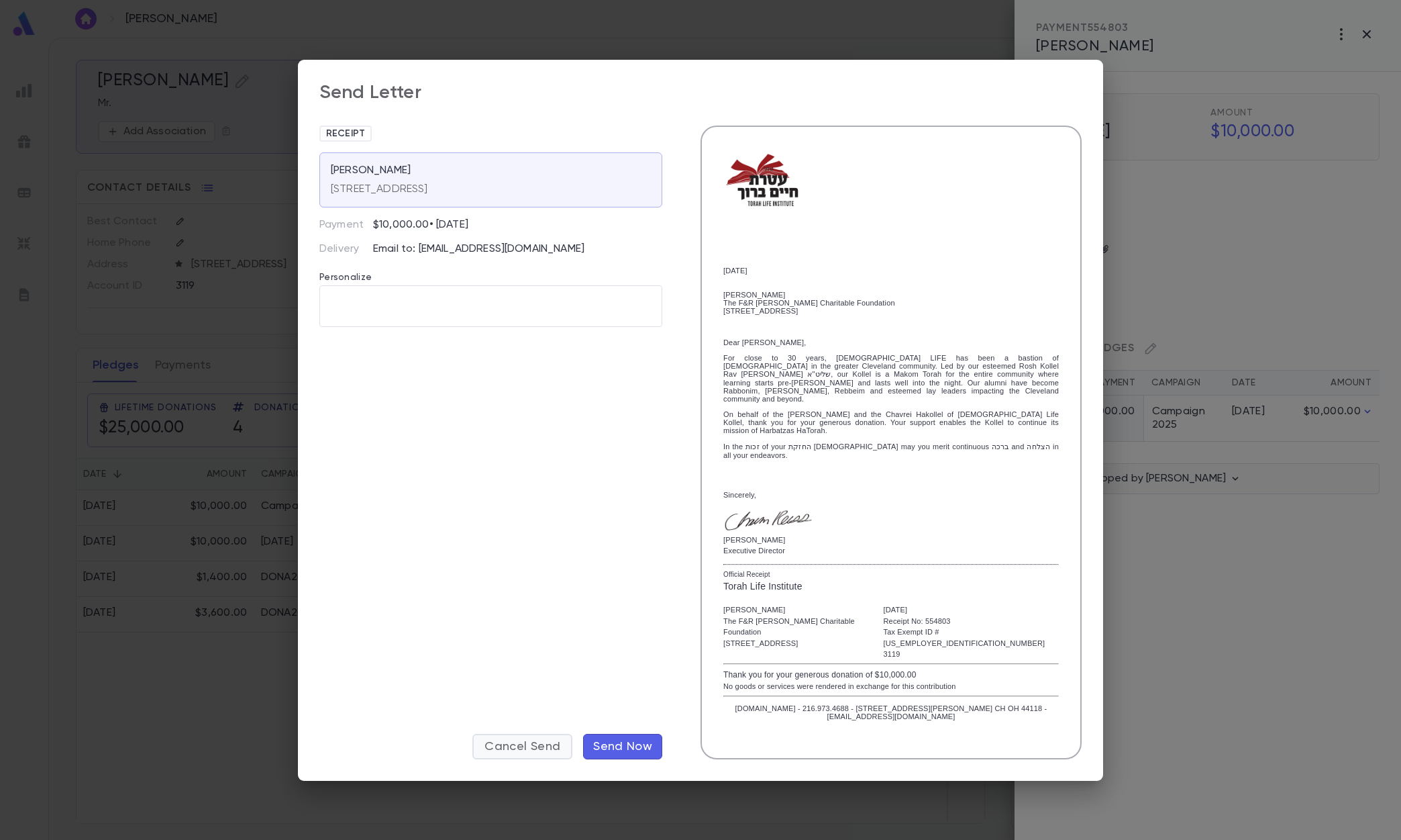
click at [530, 559] on span "Cancel Send" at bounding box center [522, 746] width 76 height 15
